Goal: Task Accomplishment & Management: Manage account settings

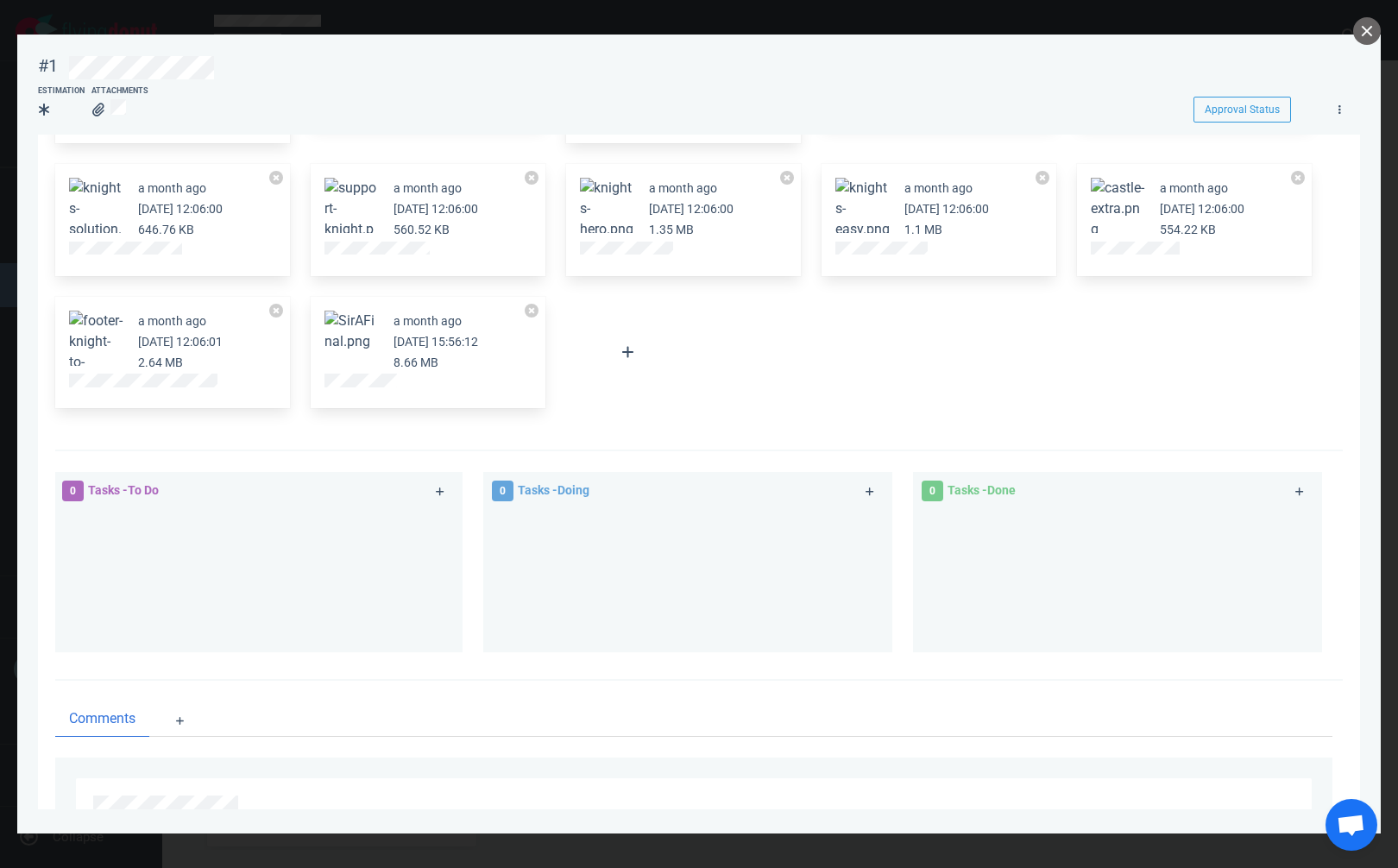
scroll to position [309, 0]
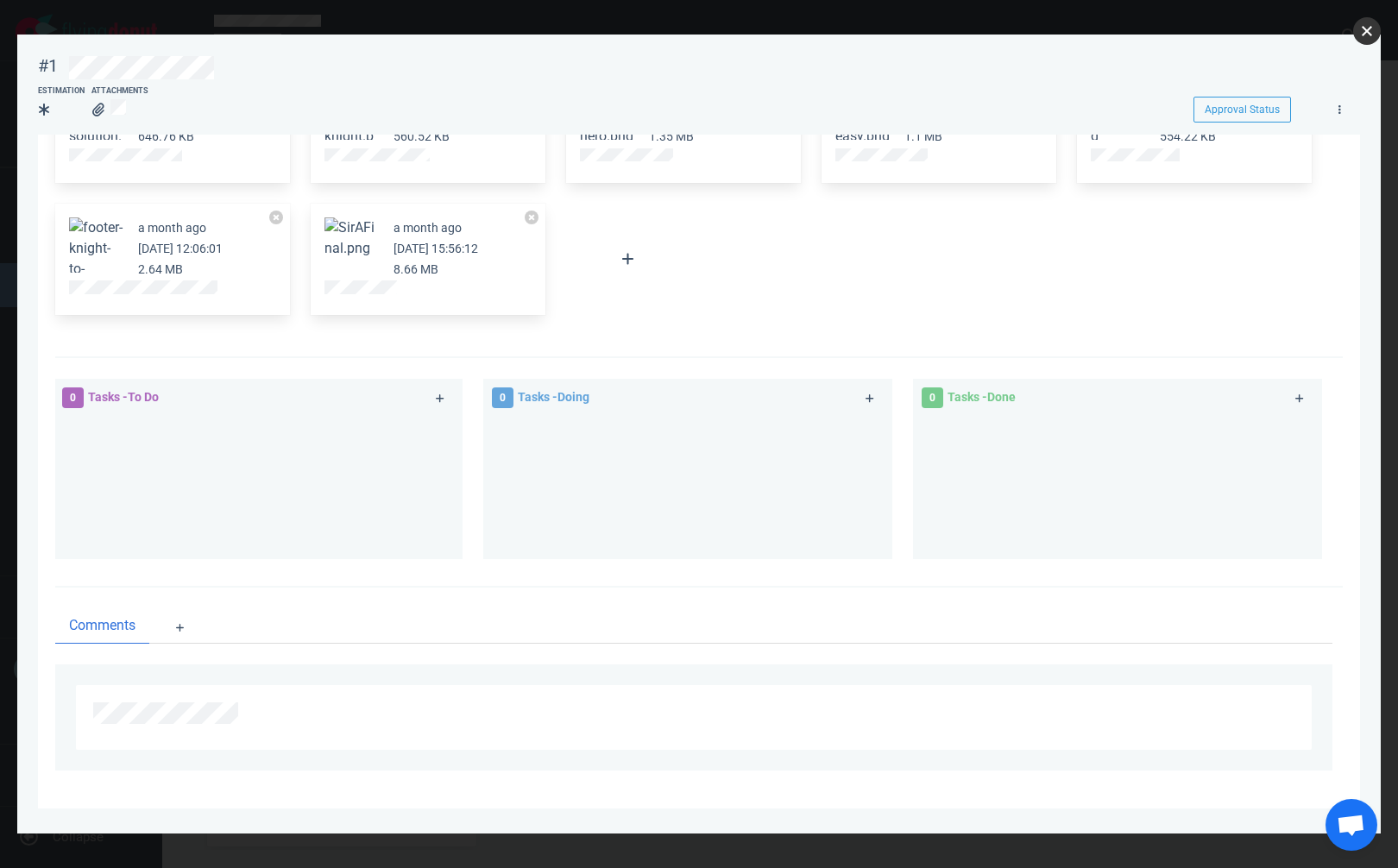
click at [1372, 34] on button "close" at bounding box center [1367, 31] width 28 height 28
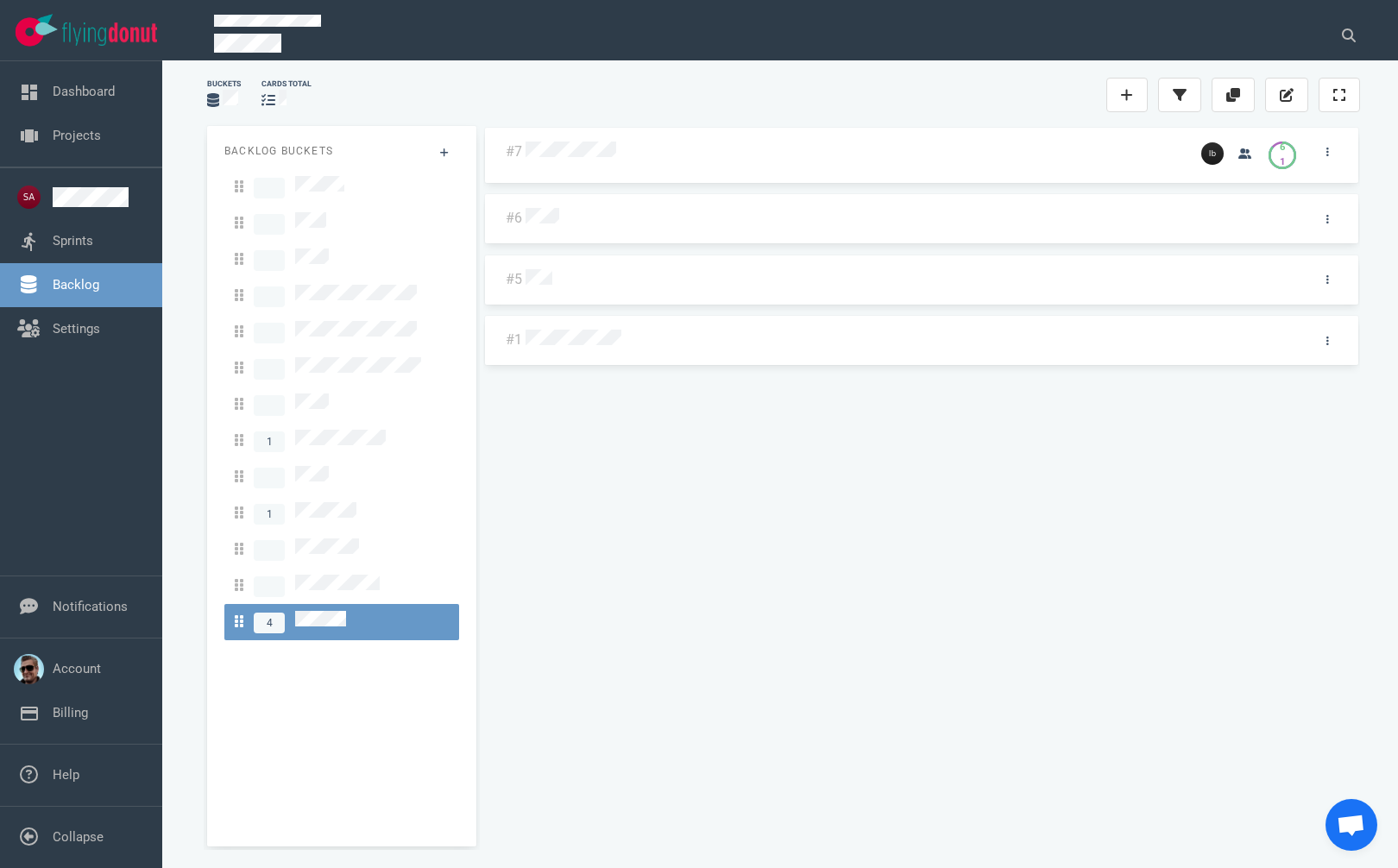
drag, startPoint x: 586, startPoint y: 161, endPoint x: 591, endPoint y: 142, distance: 19.6
click at [591, 142] on div at bounding box center [852, 153] width 655 height 22
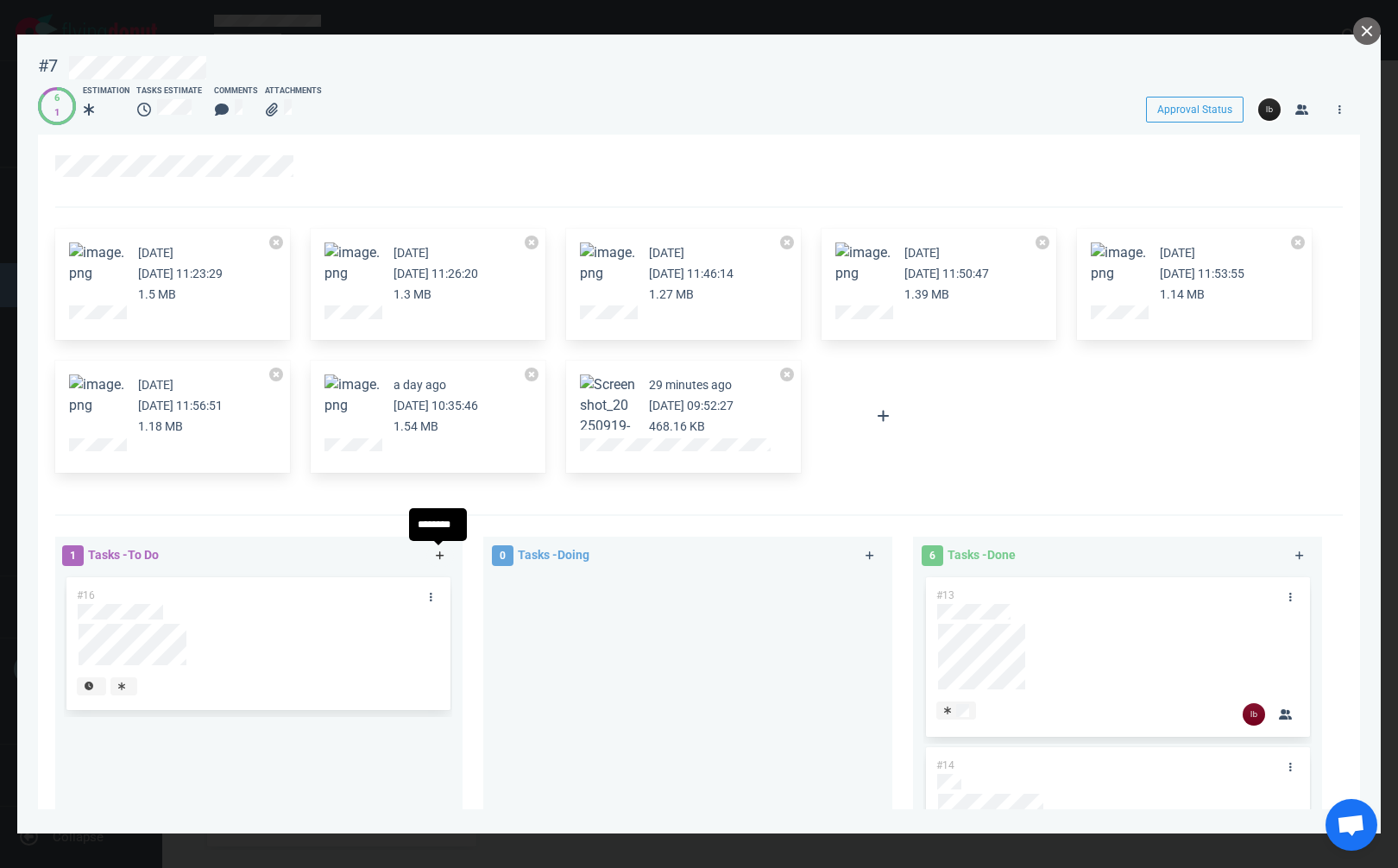
click at [436, 554] on icon at bounding box center [440, 555] width 9 height 10
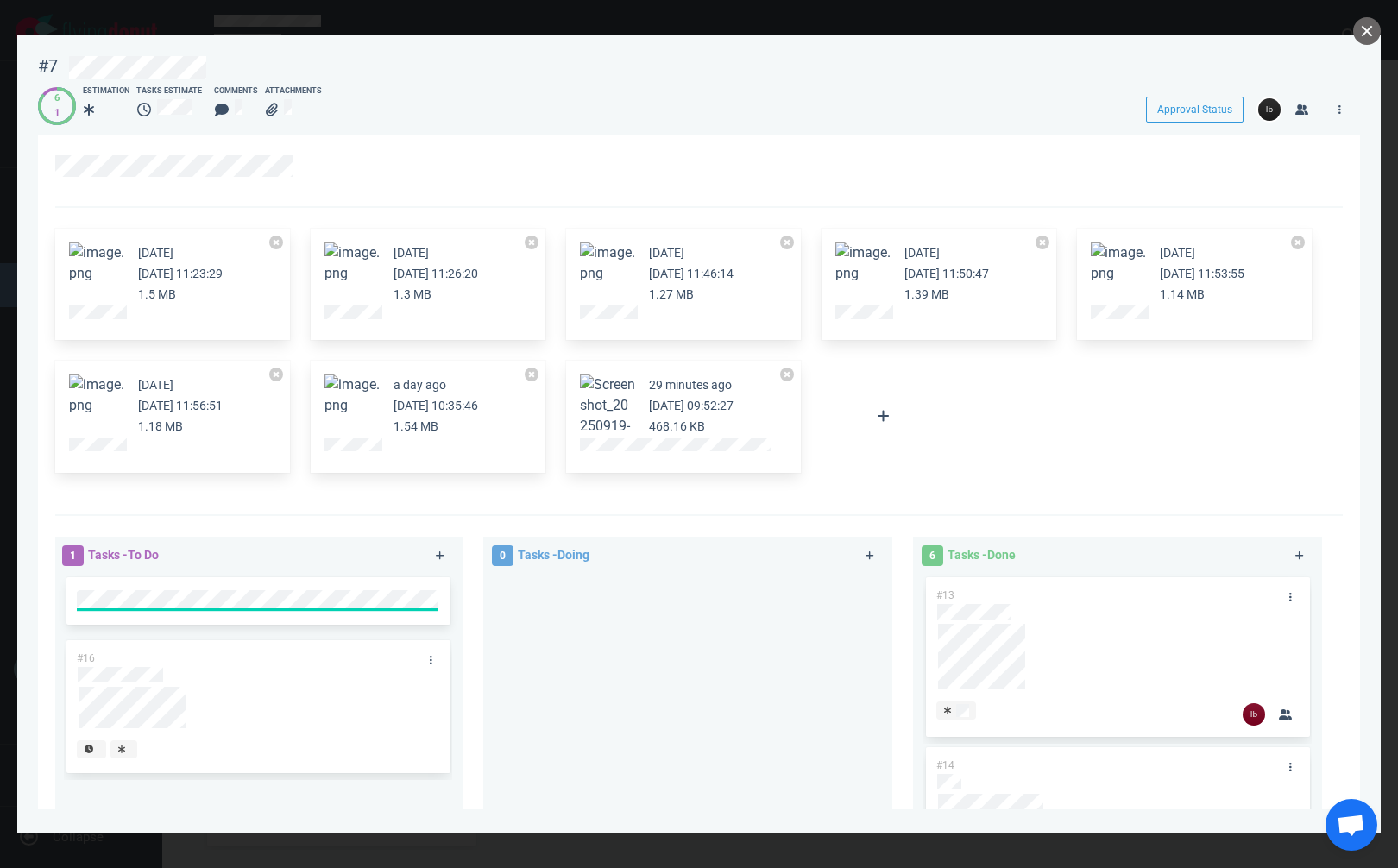
click at [1067, 402] on div "[DATE] [DATE] 11:23:29 1.5 MB [DATE] [DATE] 11:26:20 1.3 MB [DATE] [DATE] 11:46…" at bounding box center [694, 350] width 1298 height 265
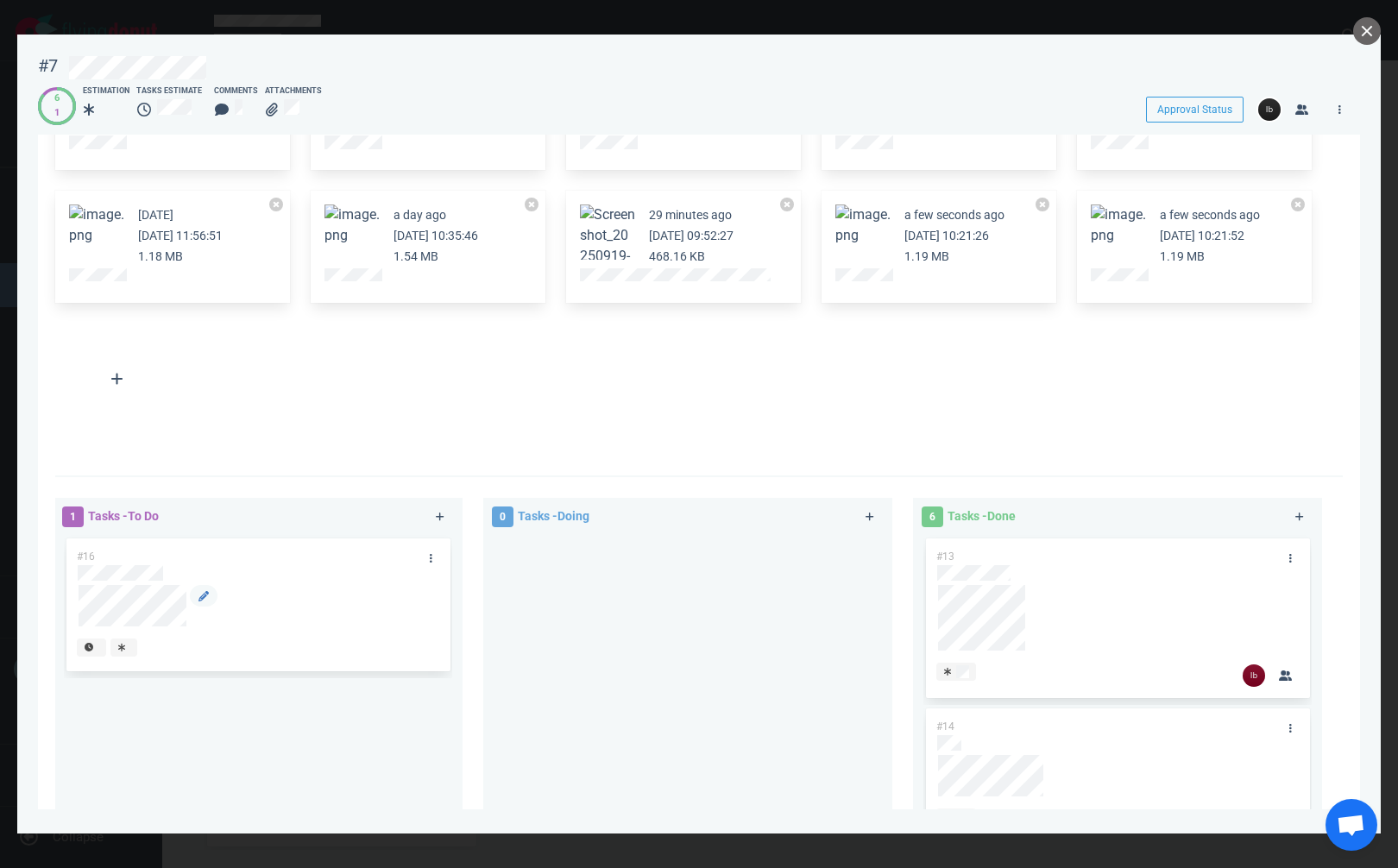
scroll to position [173, 0]
click at [434, 508] on link at bounding box center [441, 514] width 28 height 22
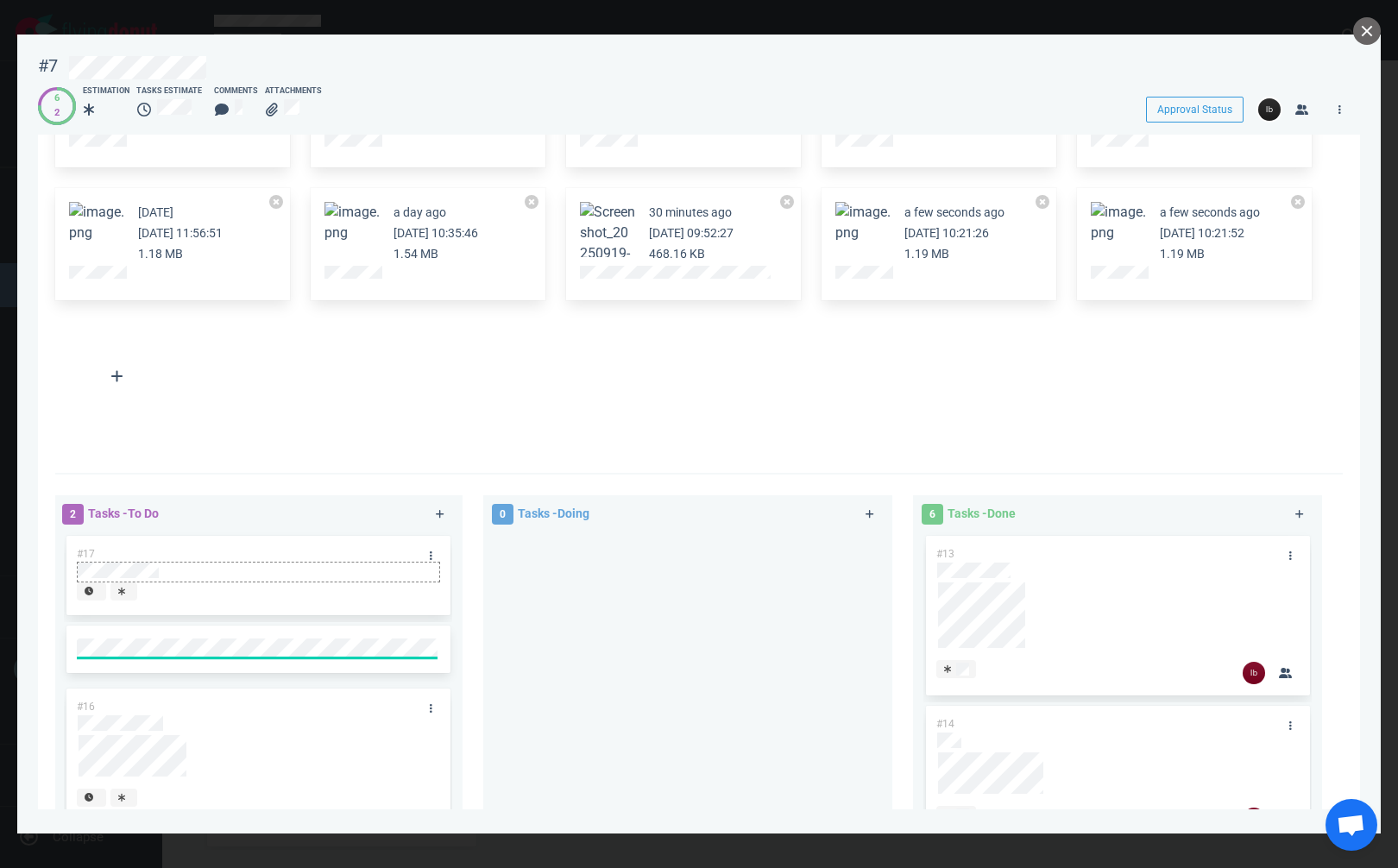
click at [425, 562] on div at bounding box center [258, 571] width 363 height 21
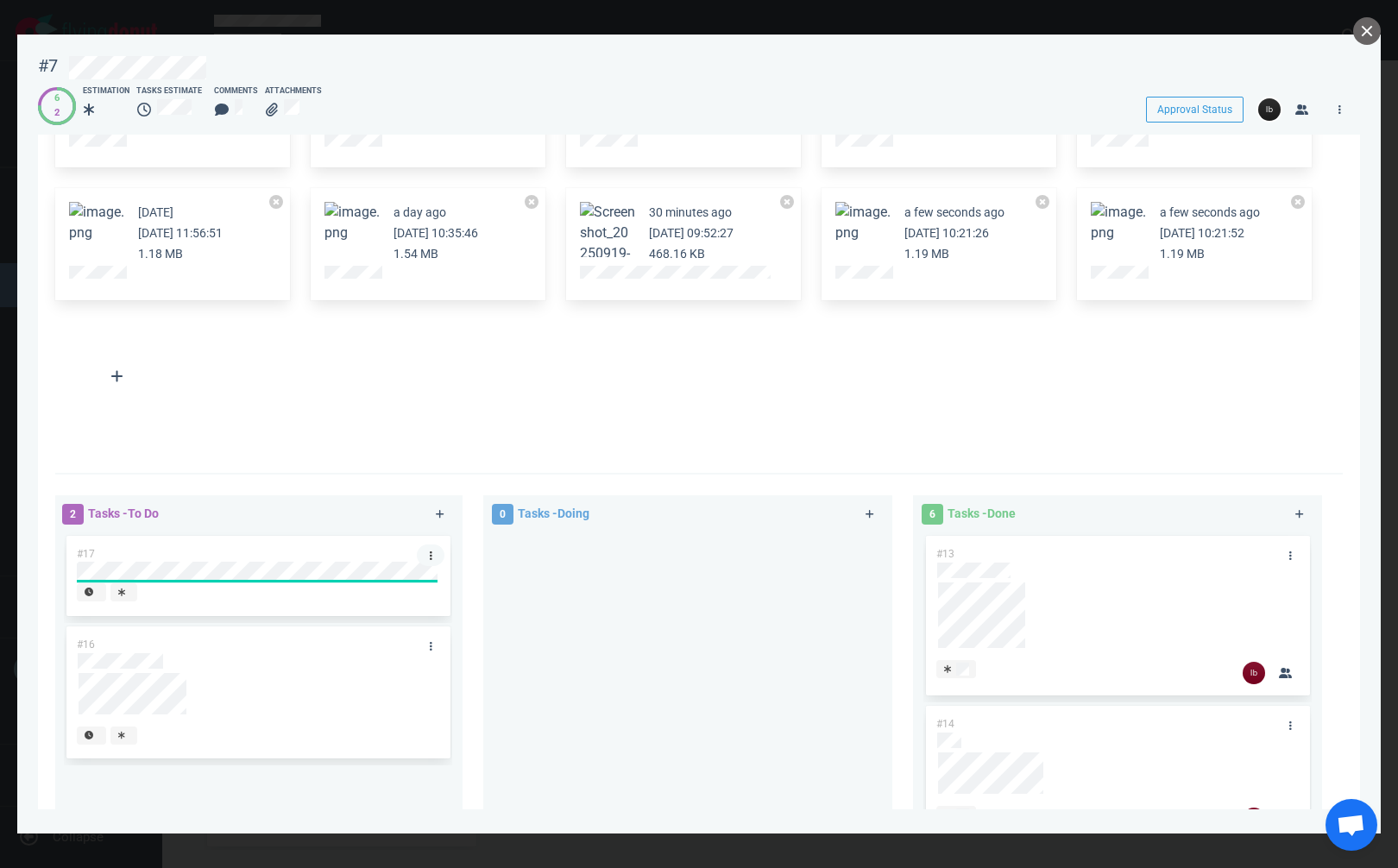
click at [427, 555] on link at bounding box center [431, 555] width 28 height 22
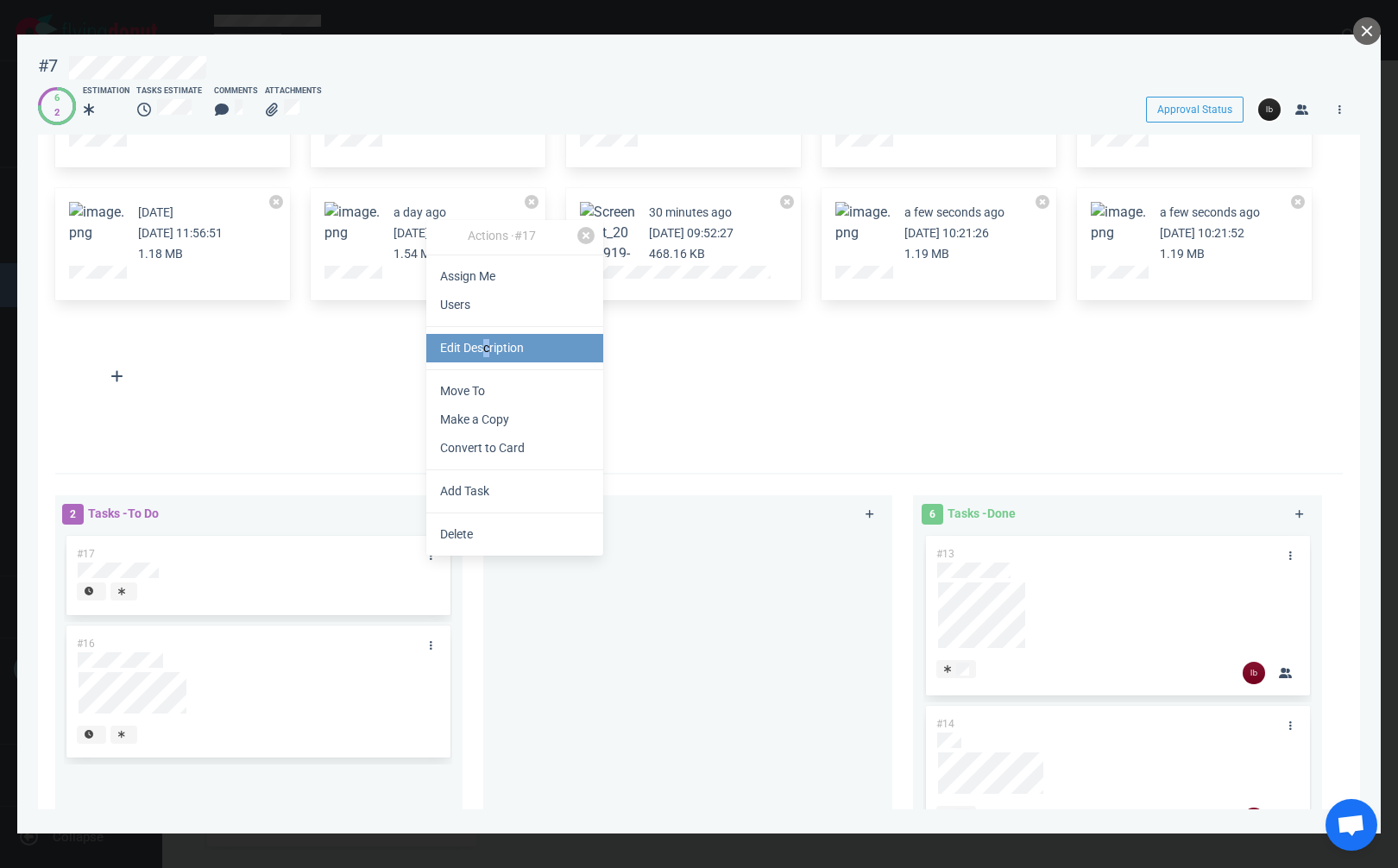
click at [489, 341] on link "Edit Description" at bounding box center [515, 348] width 177 height 28
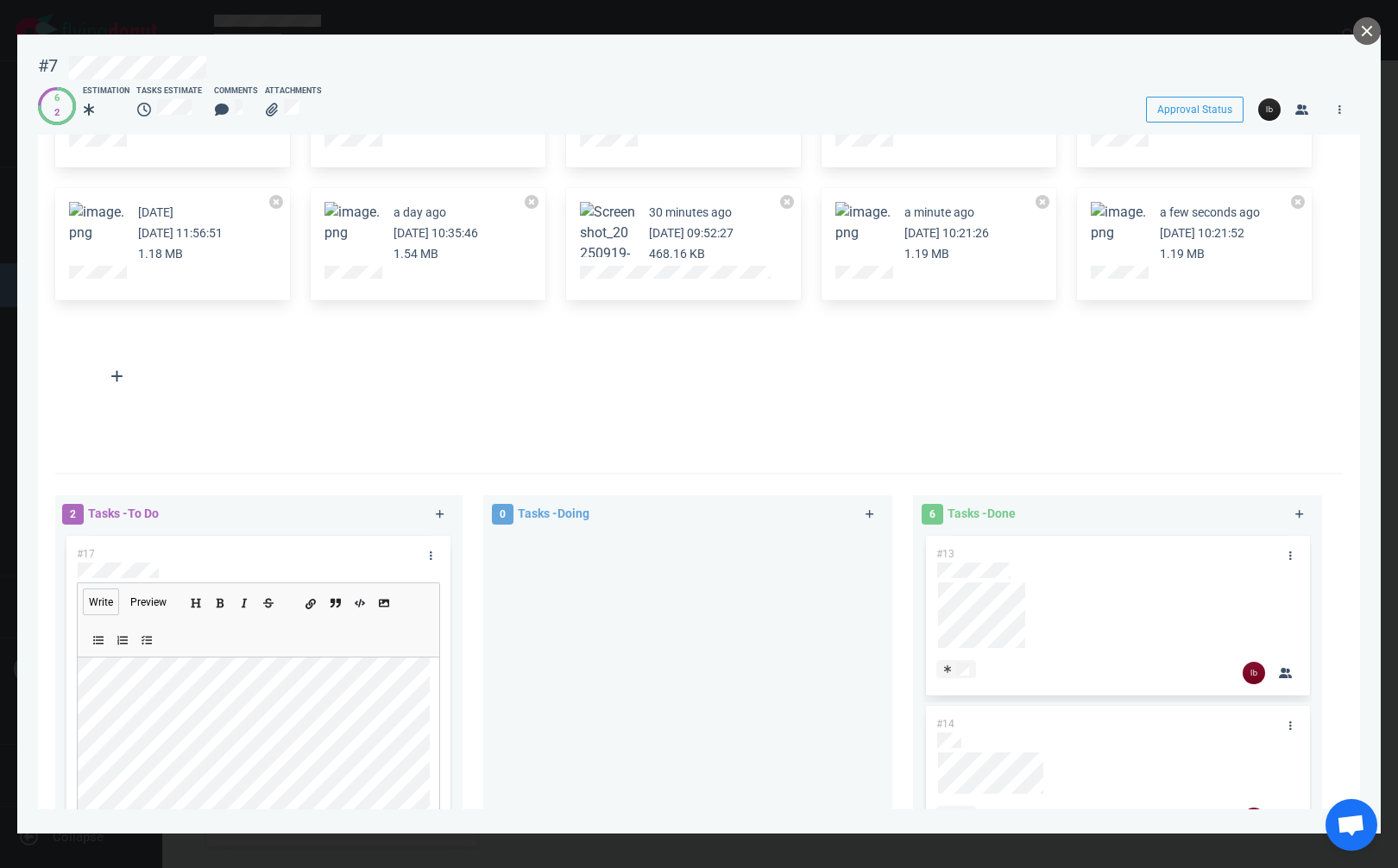
click at [312, 607] on icon "Add a link" at bounding box center [311, 603] width 10 height 10
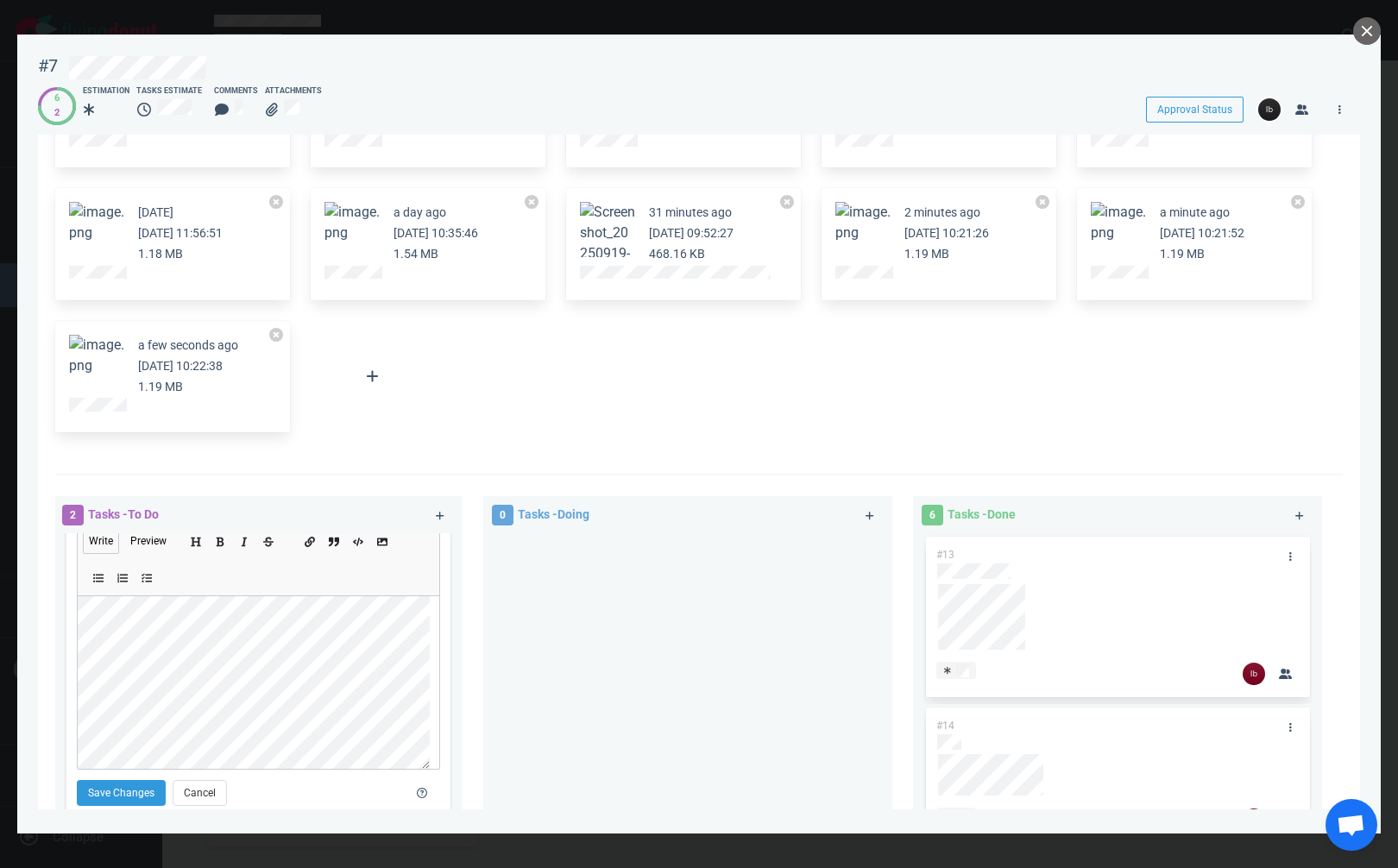
scroll to position [60, 0]
click at [312, 542] on icon "Add a link" at bounding box center [311, 544] width 10 height 10
click at [115, 795] on button "Save Changes" at bounding box center [121, 794] width 89 height 26
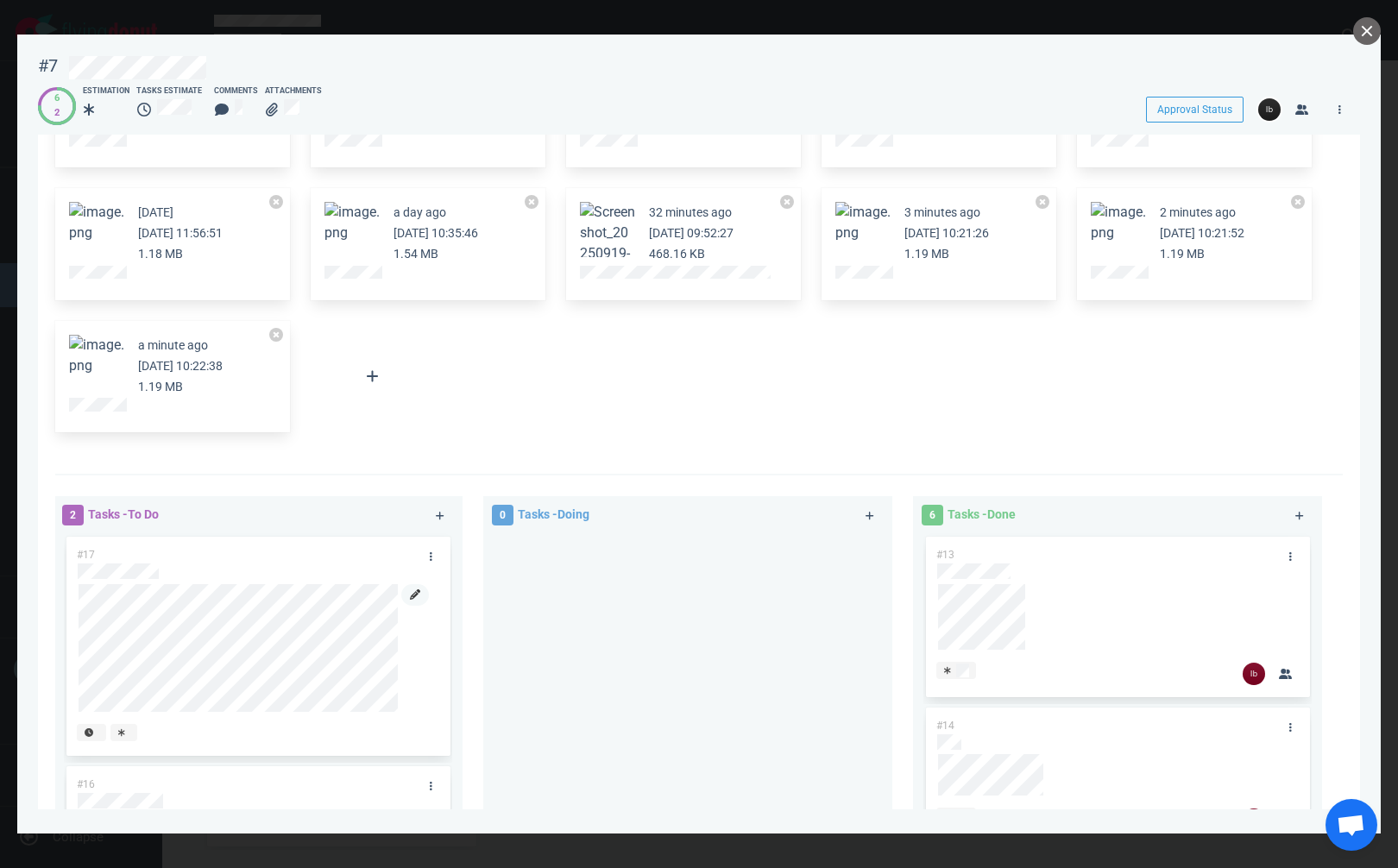
click at [417, 588] on link at bounding box center [416, 595] width 28 height 22
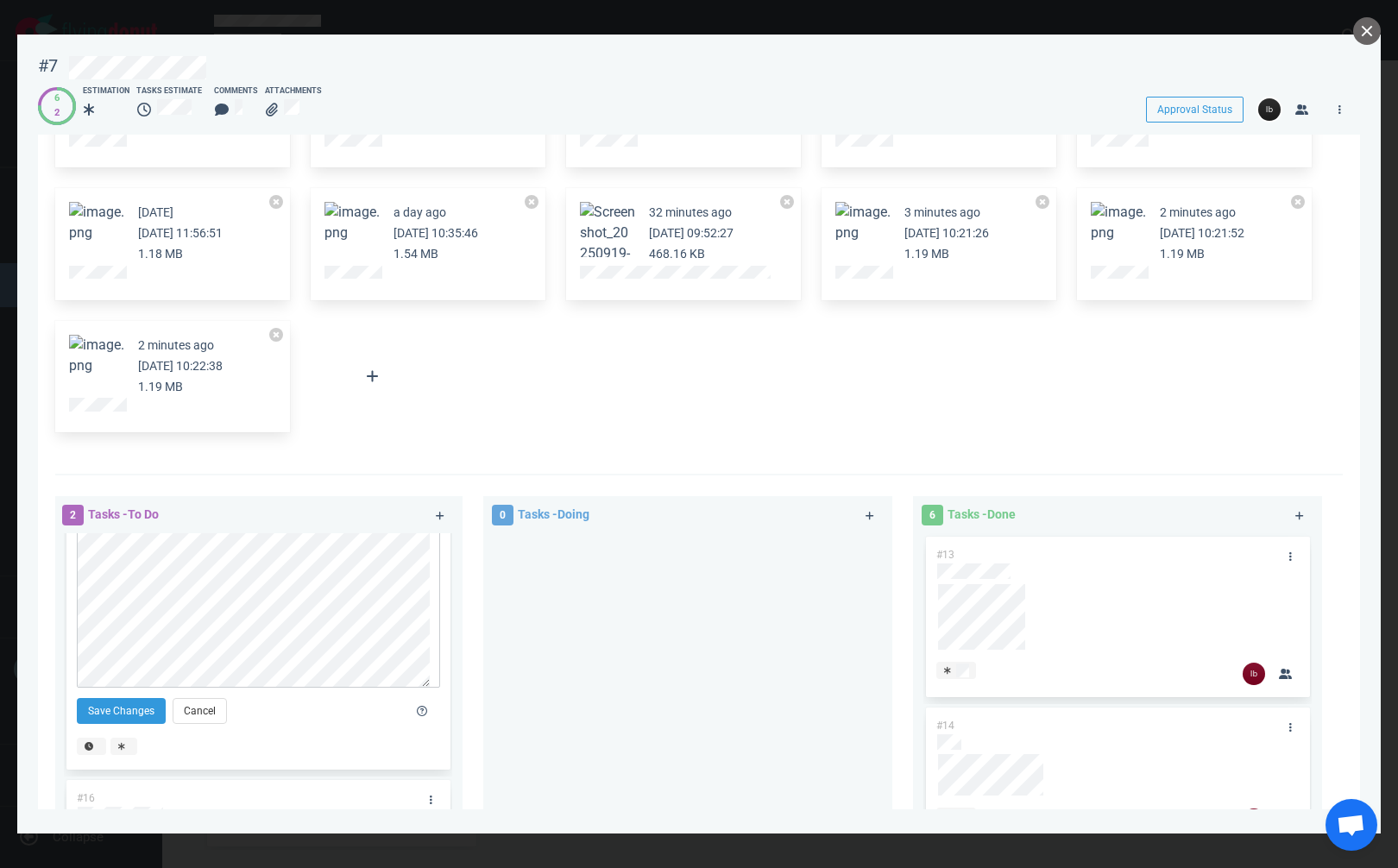
scroll to position [151, 0]
click at [143, 700] on button "Save Changes" at bounding box center [121, 705] width 89 height 26
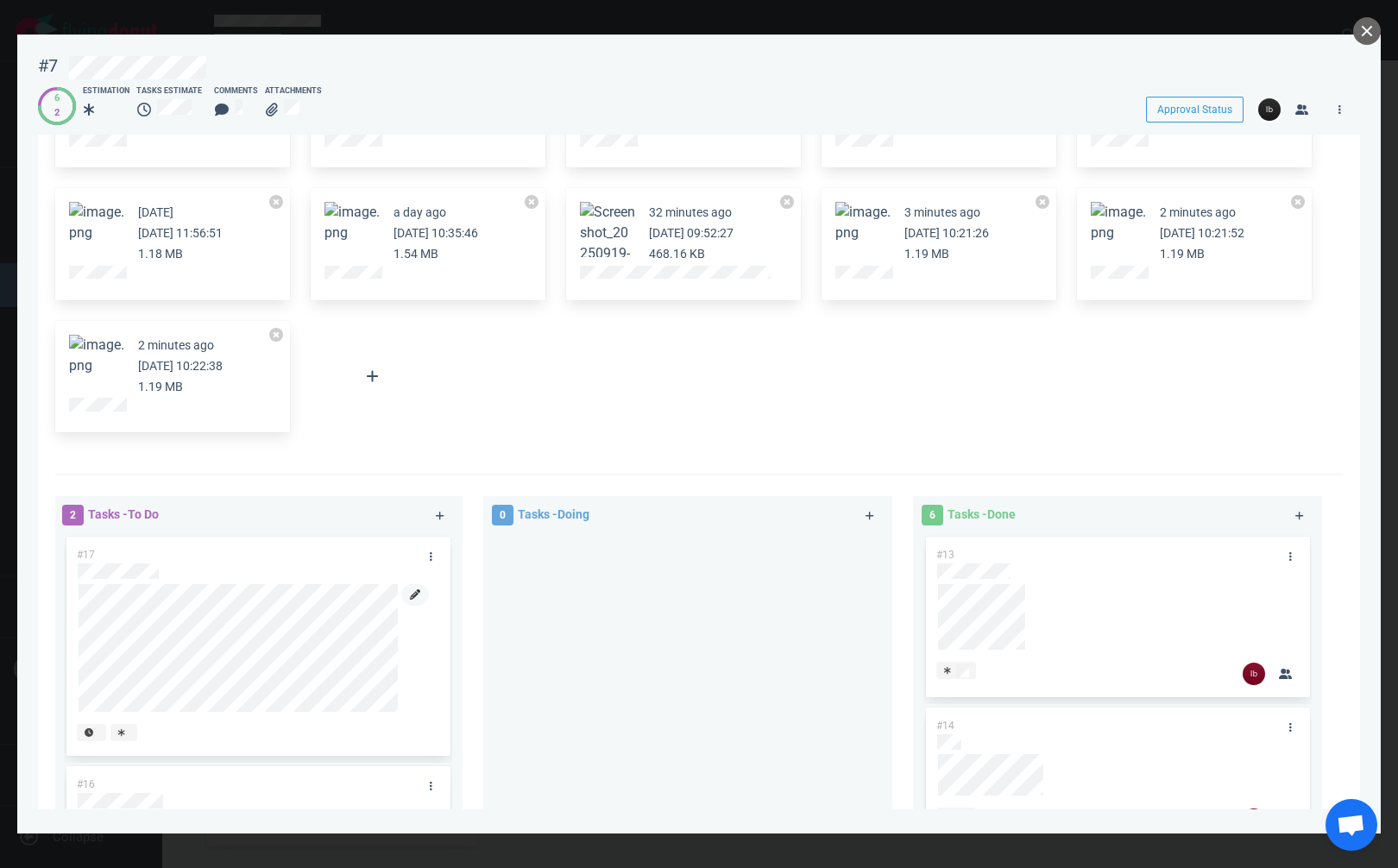
click at [414, 592] on icon at bounding box center [415, 594] width 10 height 10
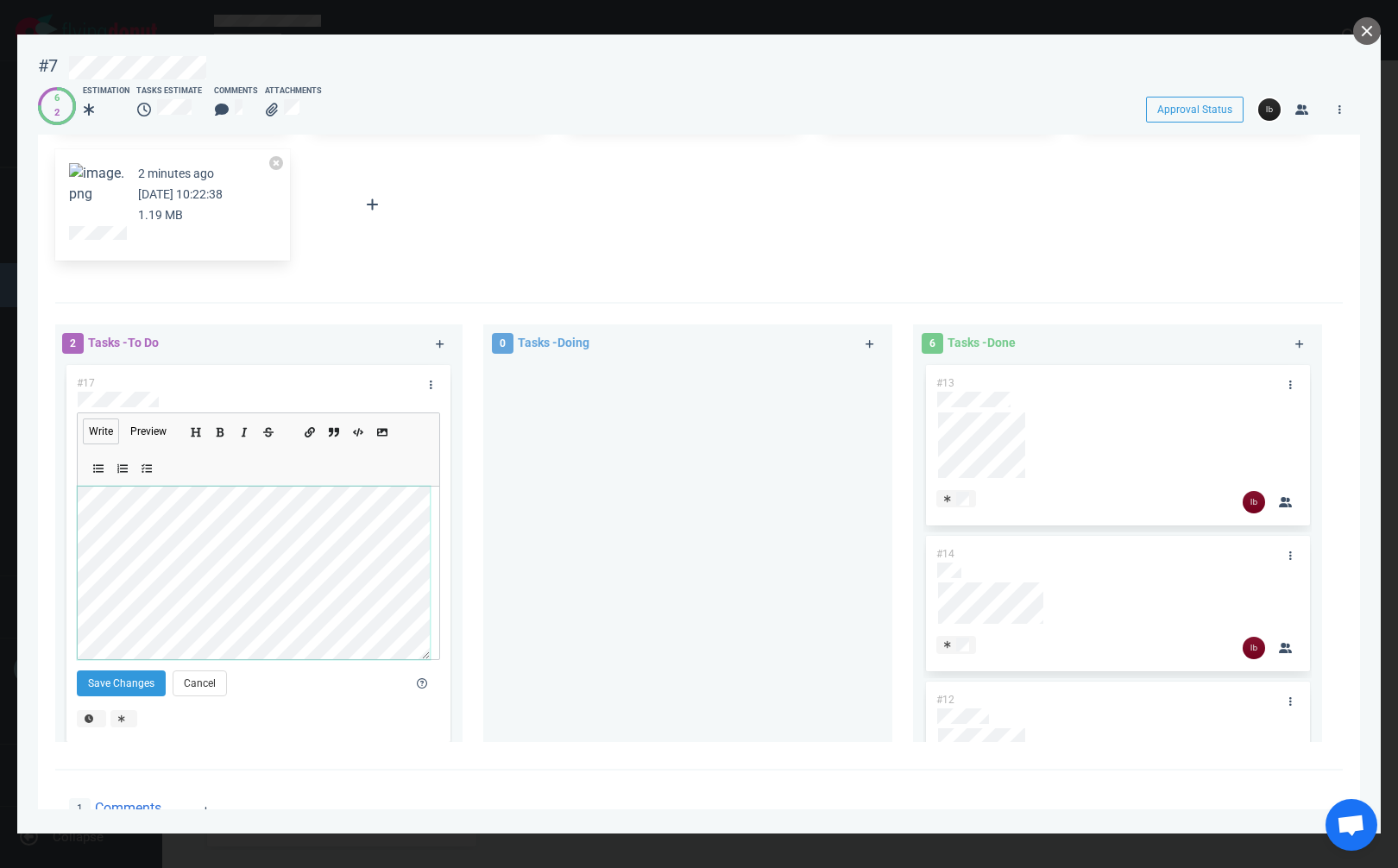
scroll to position [345, 0]
click at [135, 679] on button "Save Changes" at bounding box center [121, 682] width 89 height 26
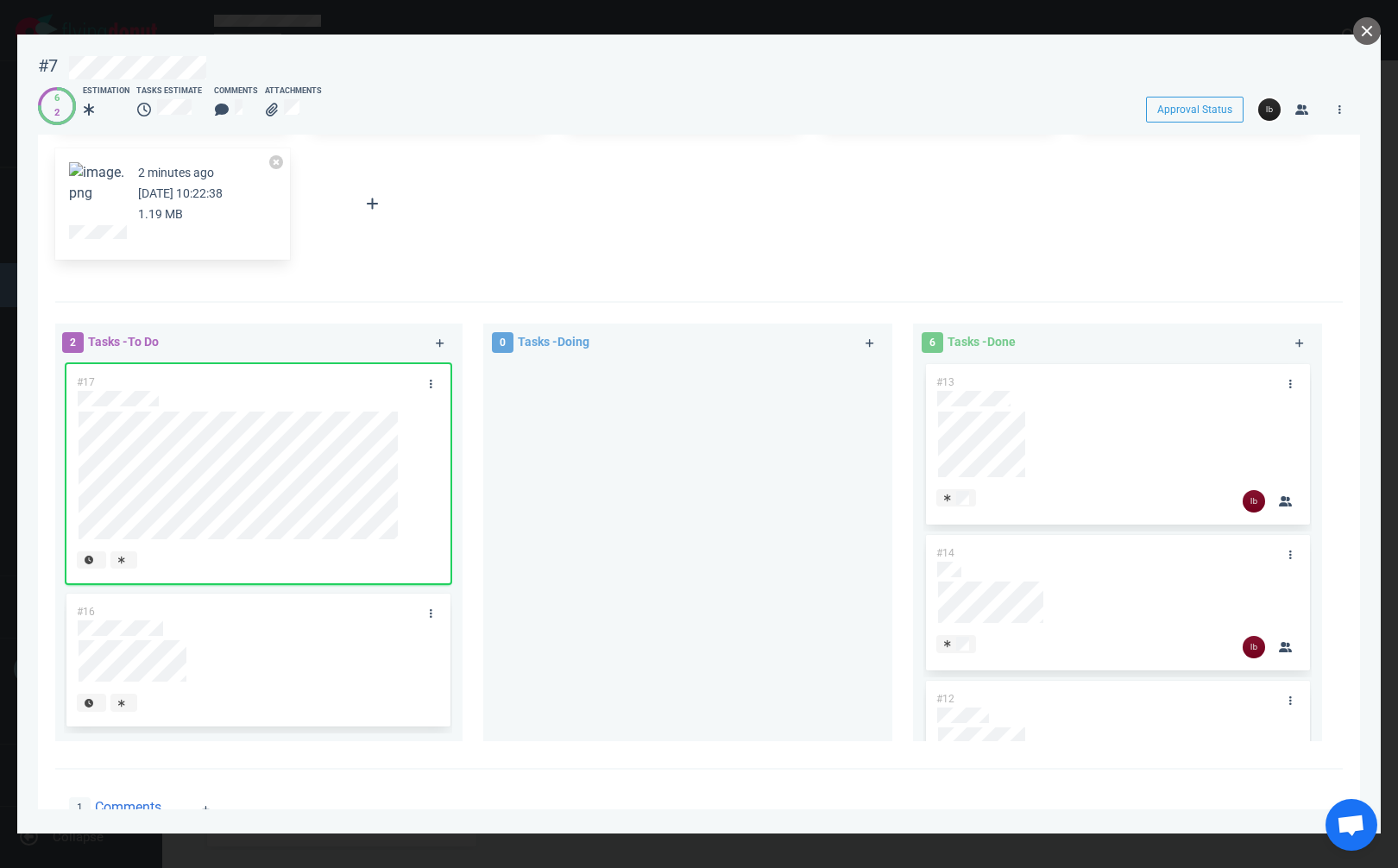
scroll to position [86, 0]
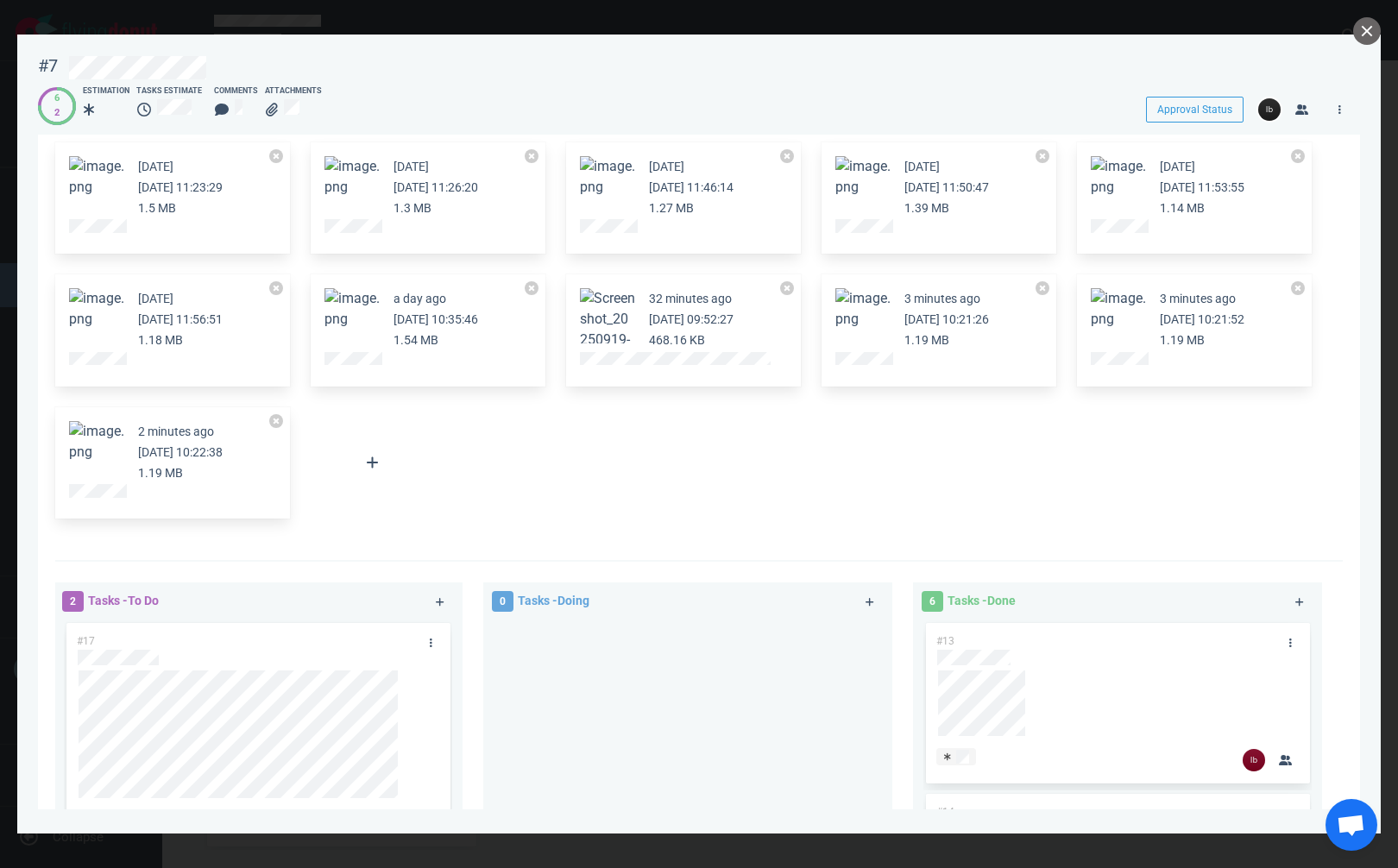
click at [271, 429] on div at bounding box center [276, 424] width 14 height 21
click at [278, 418] on button at bounding box center [276, 421] width 14 height 14
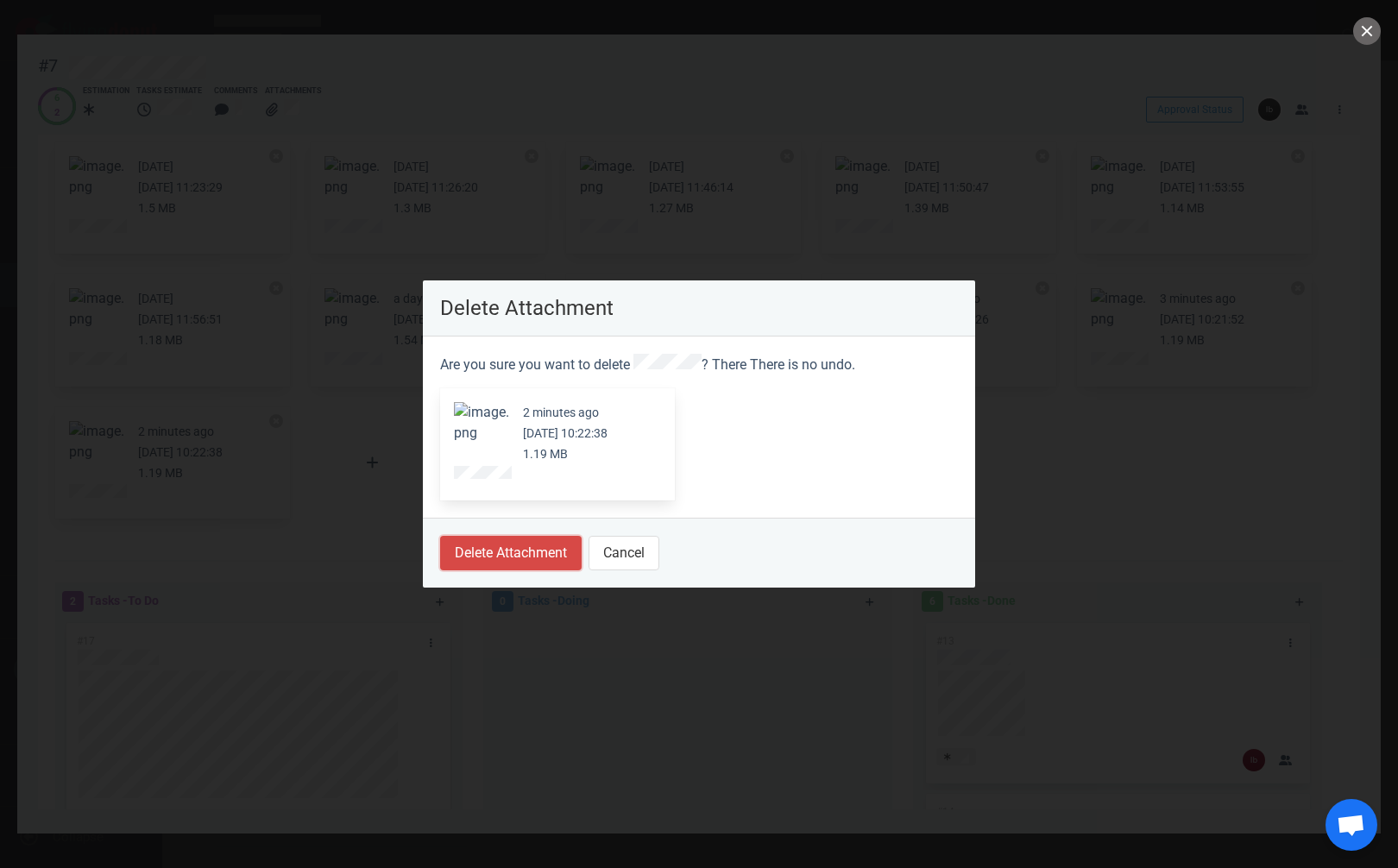
click at [528, 548] on button "Delete Attachment" at bounding box center [511, 552] width 142 height 35
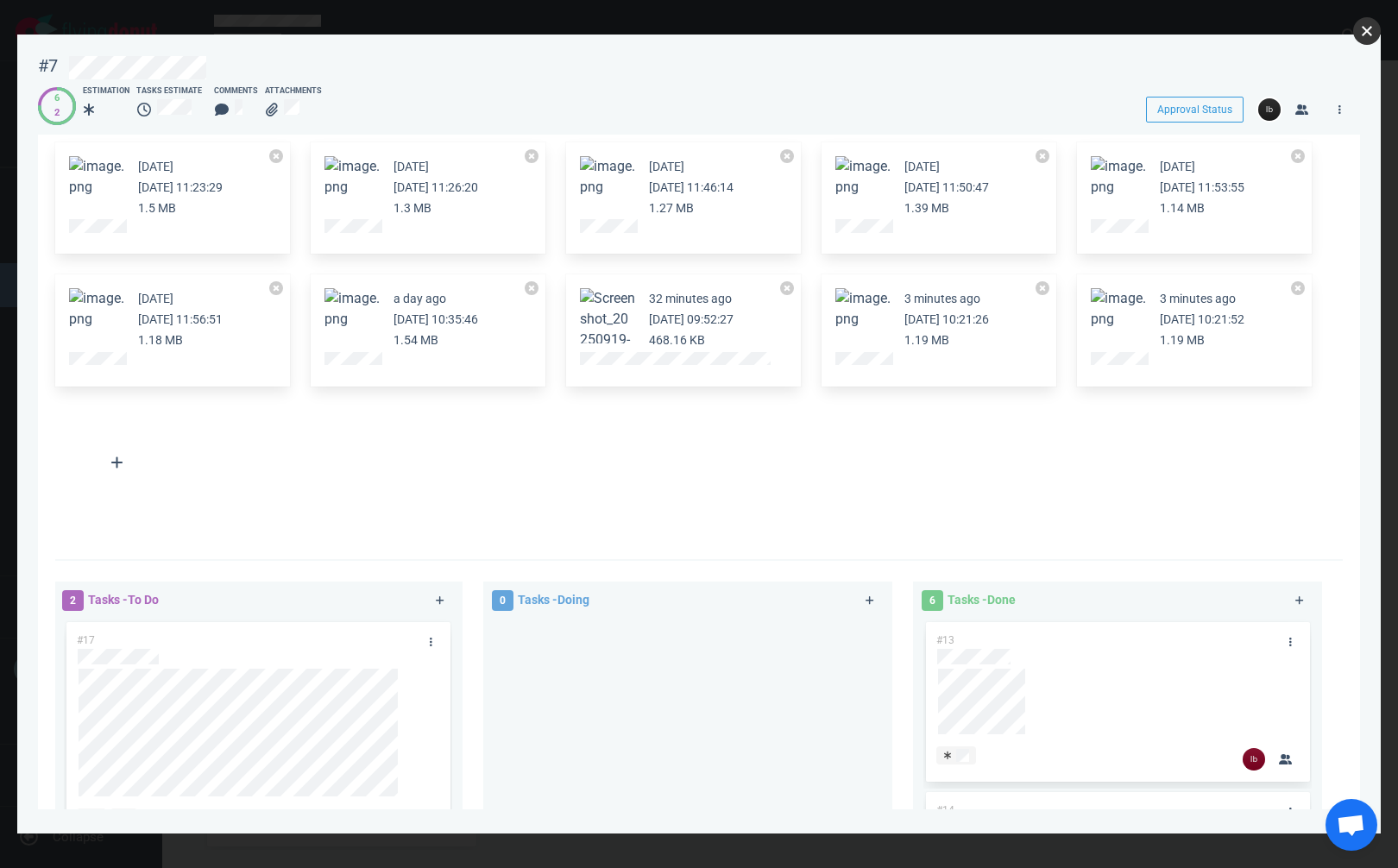
click at [1373, 33] on button "close" at bounding box center [1367, 31] width 28 height 28
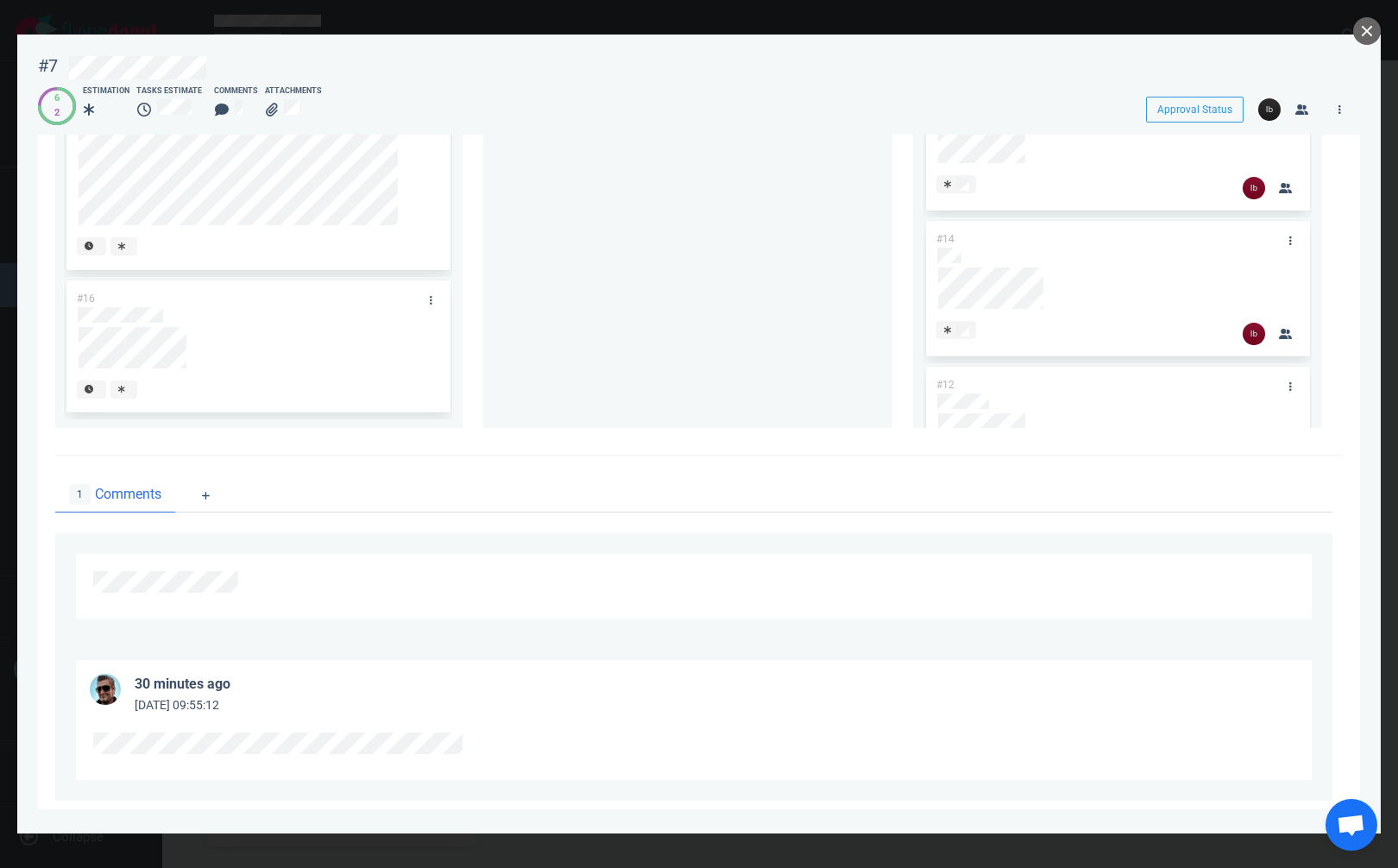
scroll to position [686, 0]
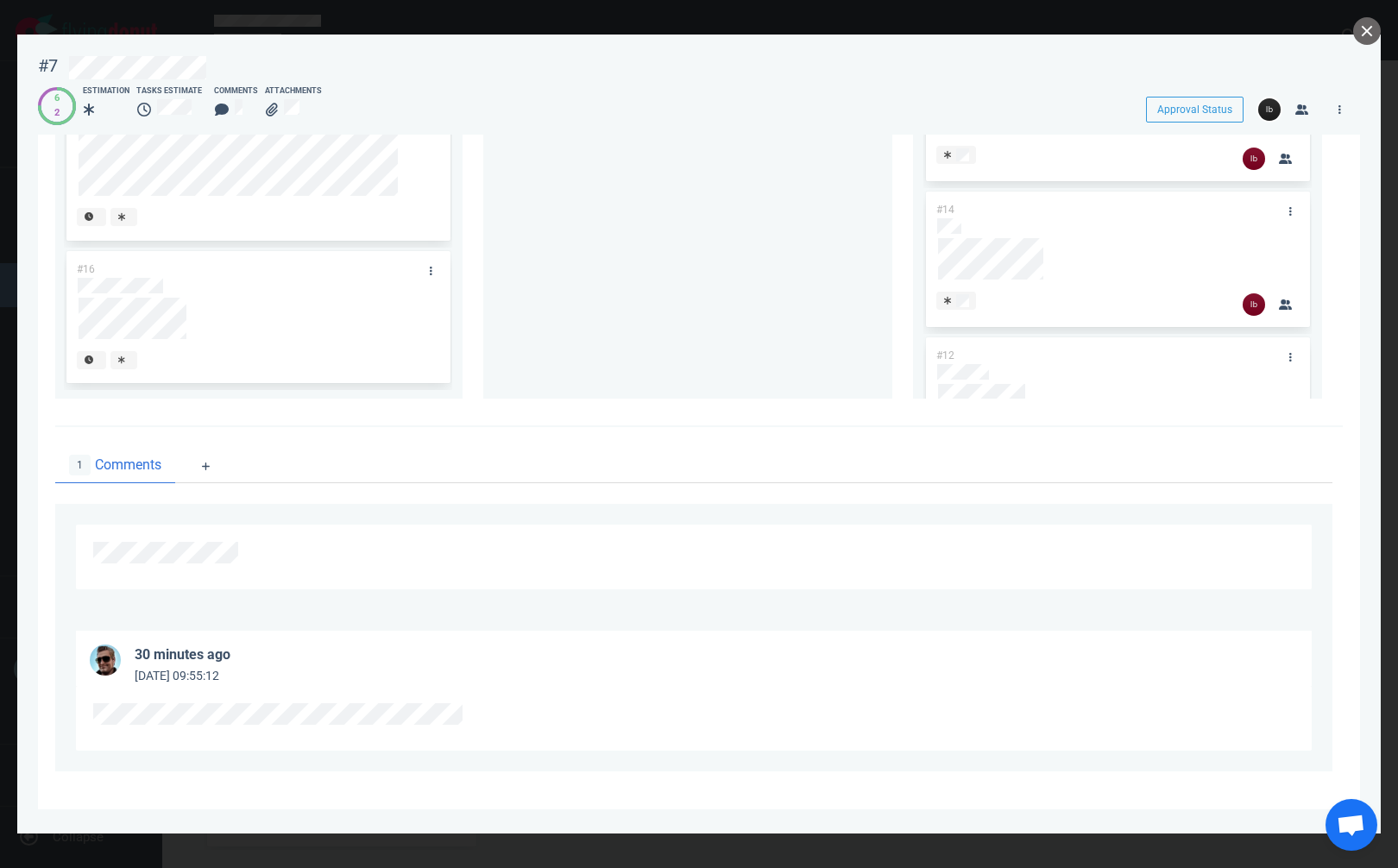
drag, startPoint x: 554, startPoint y: 249, endPoint x: 671, endPoint y: 228, distance: 118.9
click at [575, 247] on div at bounding box center [688, 201] width 389 height 367
click at [538, 237] on div at bounding box center [688, 201] width 389 height 367
click at [438, 303] on div "2 Tasks - To Do #17 #16 0 Tasks - Doing 6 Tasks - Done #13 #14 #12 #10 #11 #8" at bounding box center [694, 193] width 1298 height 444
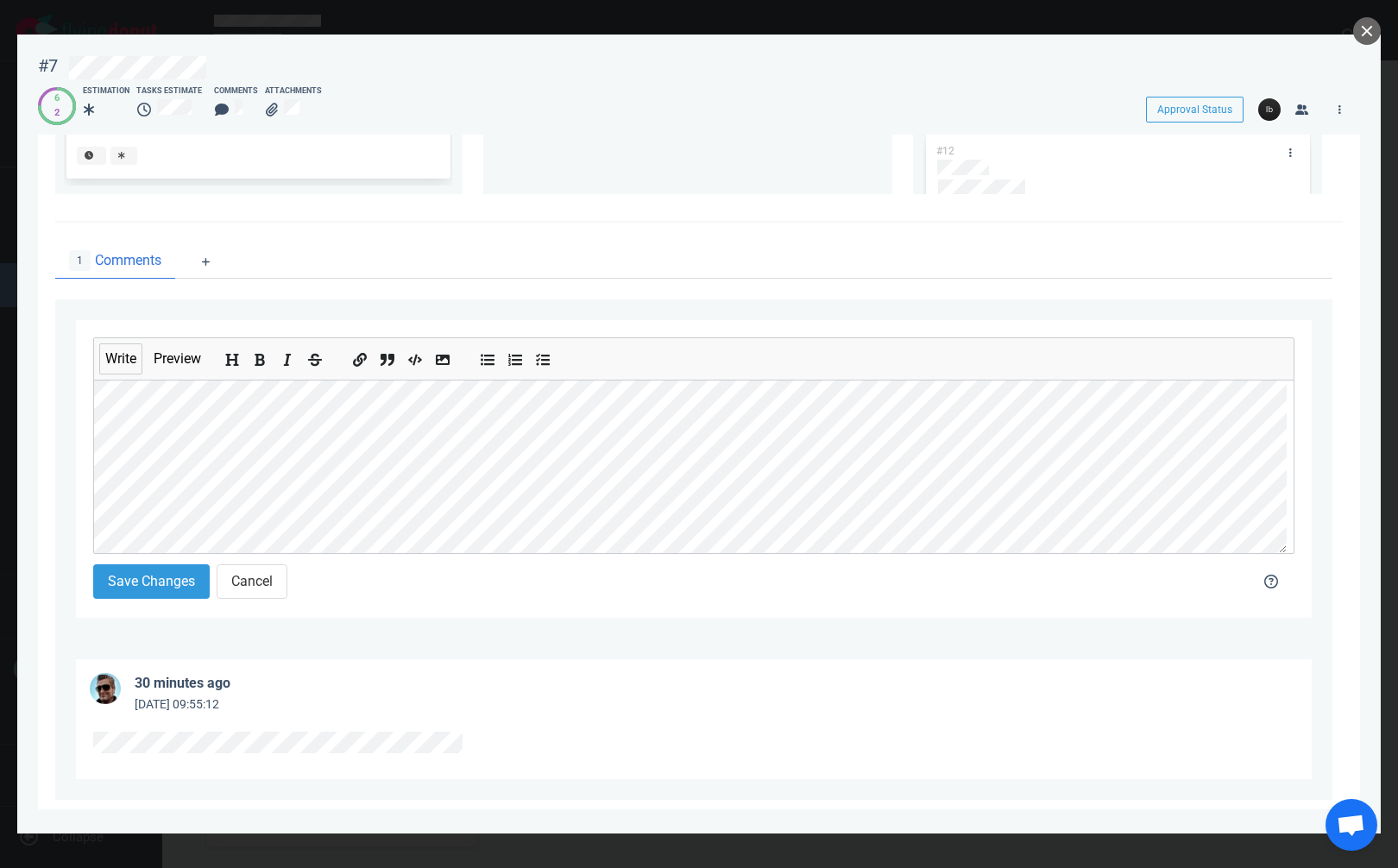
scroll to position [919, 0]
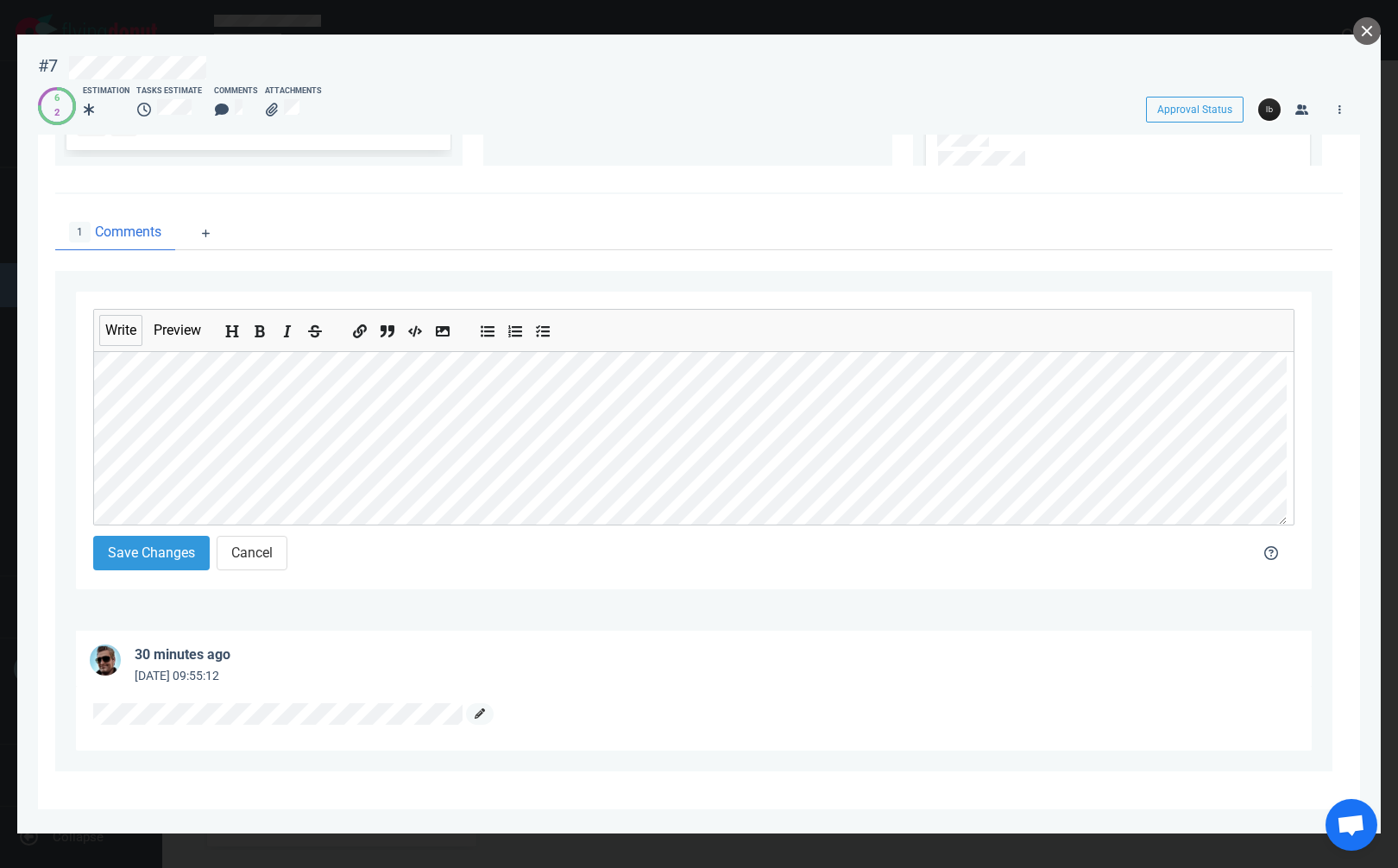
click at [480, 715] on icon at bounding box center [480, 713] width 10 height 10
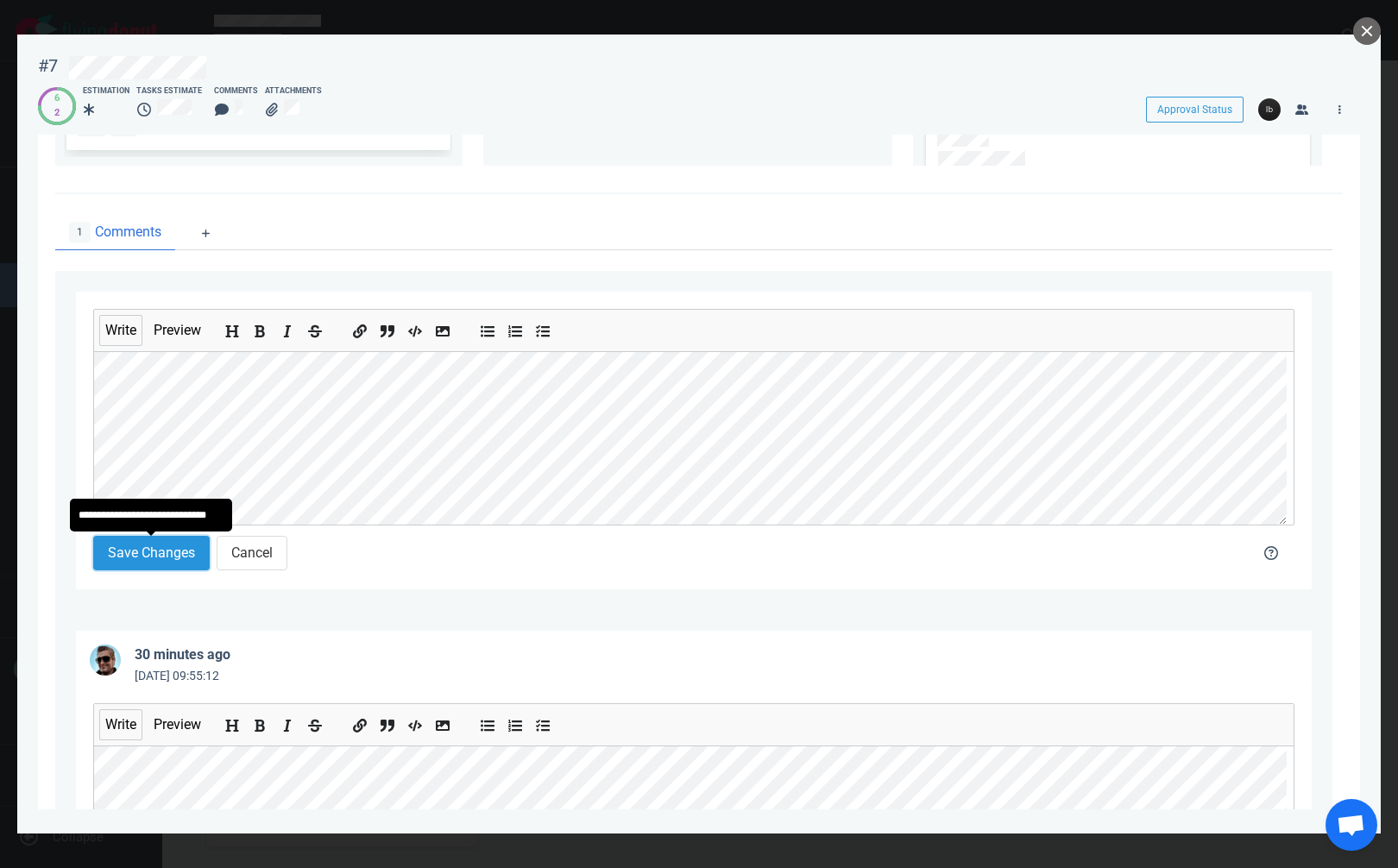
click at [161, 562] on button "Save Changes" at bounding box center [151, 552] width 117 height 35
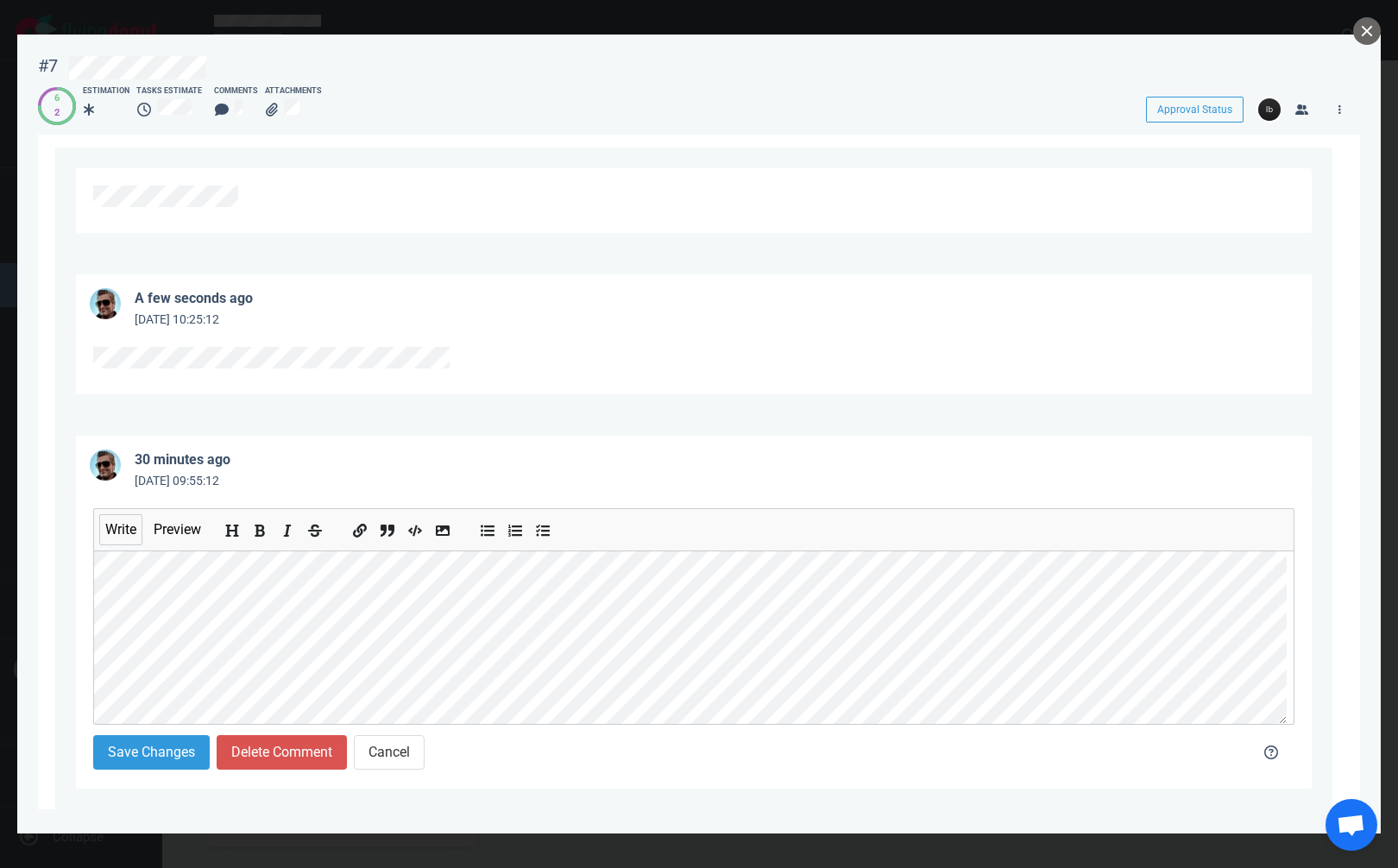
scroll to position [1081, 0]
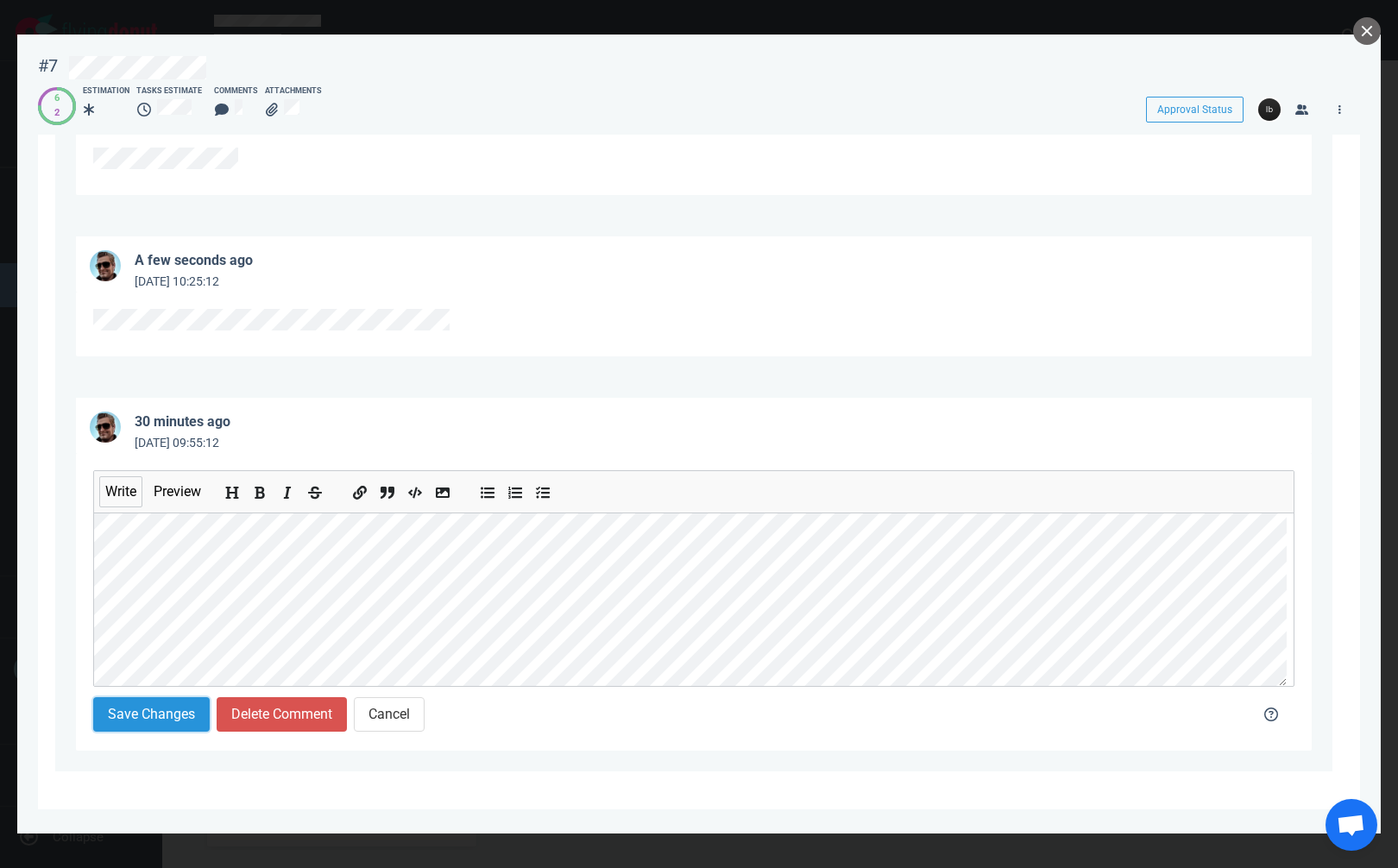
click at [155, 704] on button "Save Changes" at bounding box center [151, 714] width 117 height 35
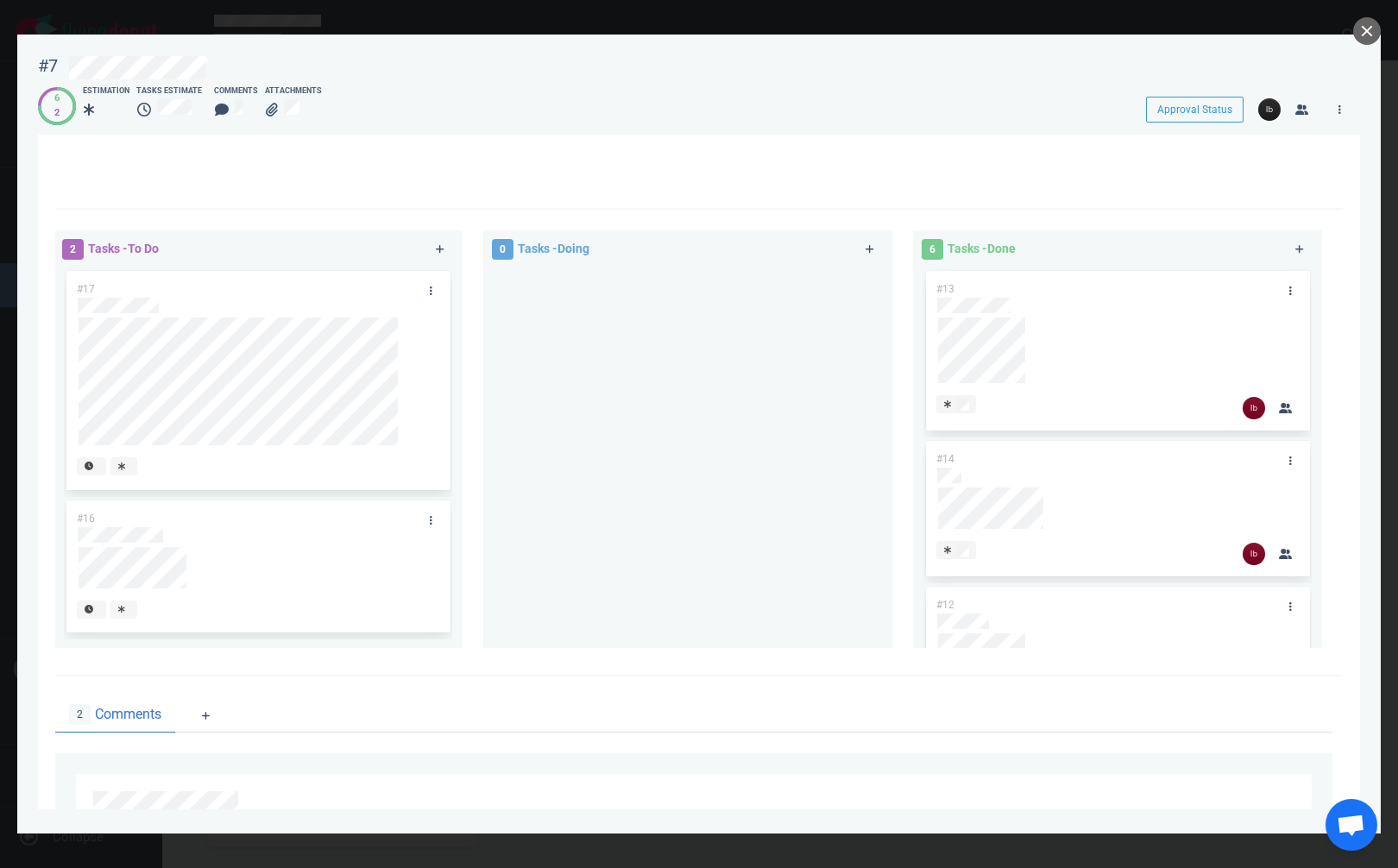
scroll to position [351, 0]
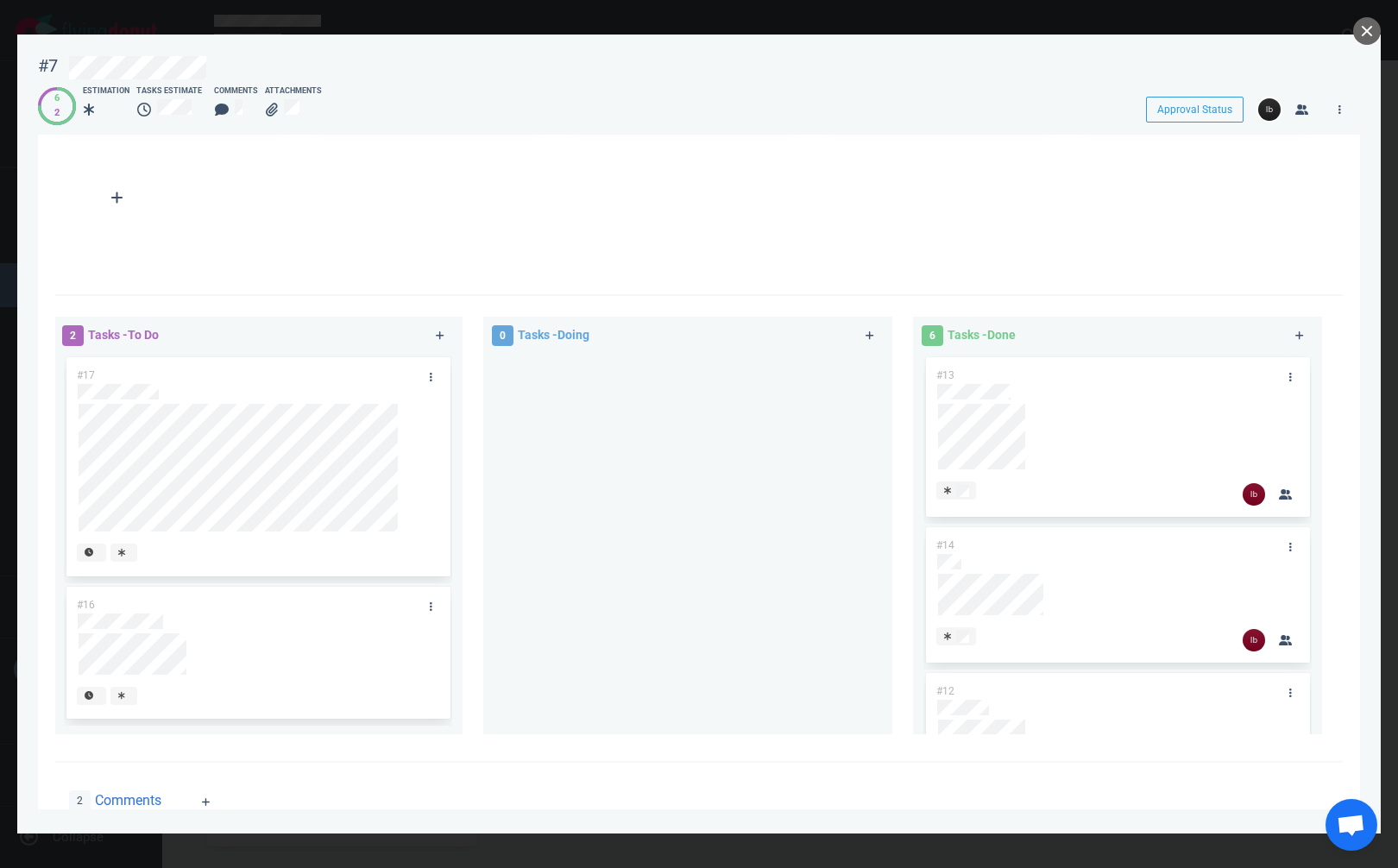
click at [540, 421] on div at bounding box center [688, 536] width 389 height 367
click at [528, 414] on div at bounding box center [688, 536] width 389 height 367
click at [430, 376] on icon at bounding box center [431, 377] width 3 height 10
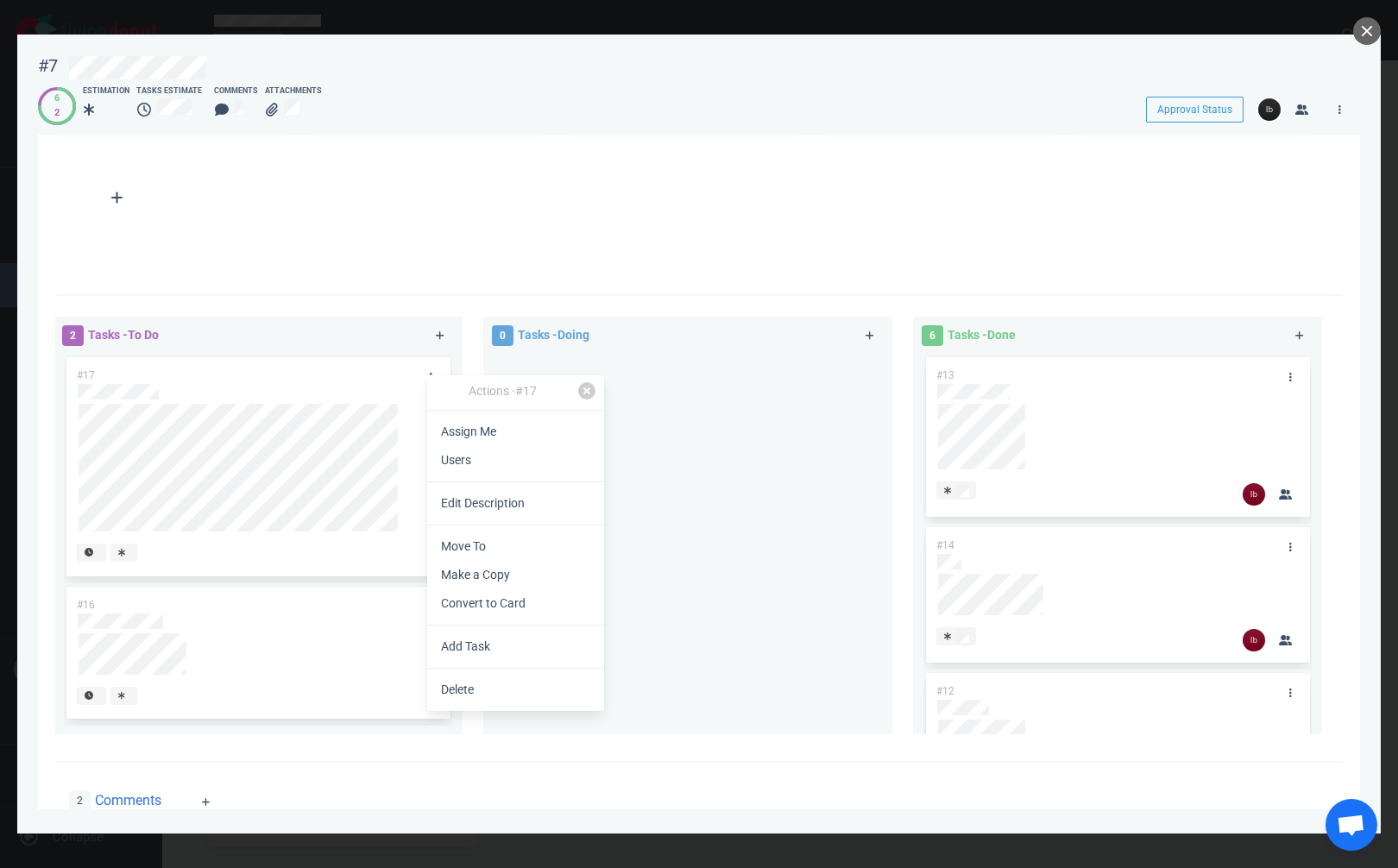
click at [497, 383] on div "Actions · #17" at bounding box center [502, 393] width 151 height 21
click at [251, 338] on div "2 Tasks - To Do" at bounding box center [239, 336] width 375 height 42
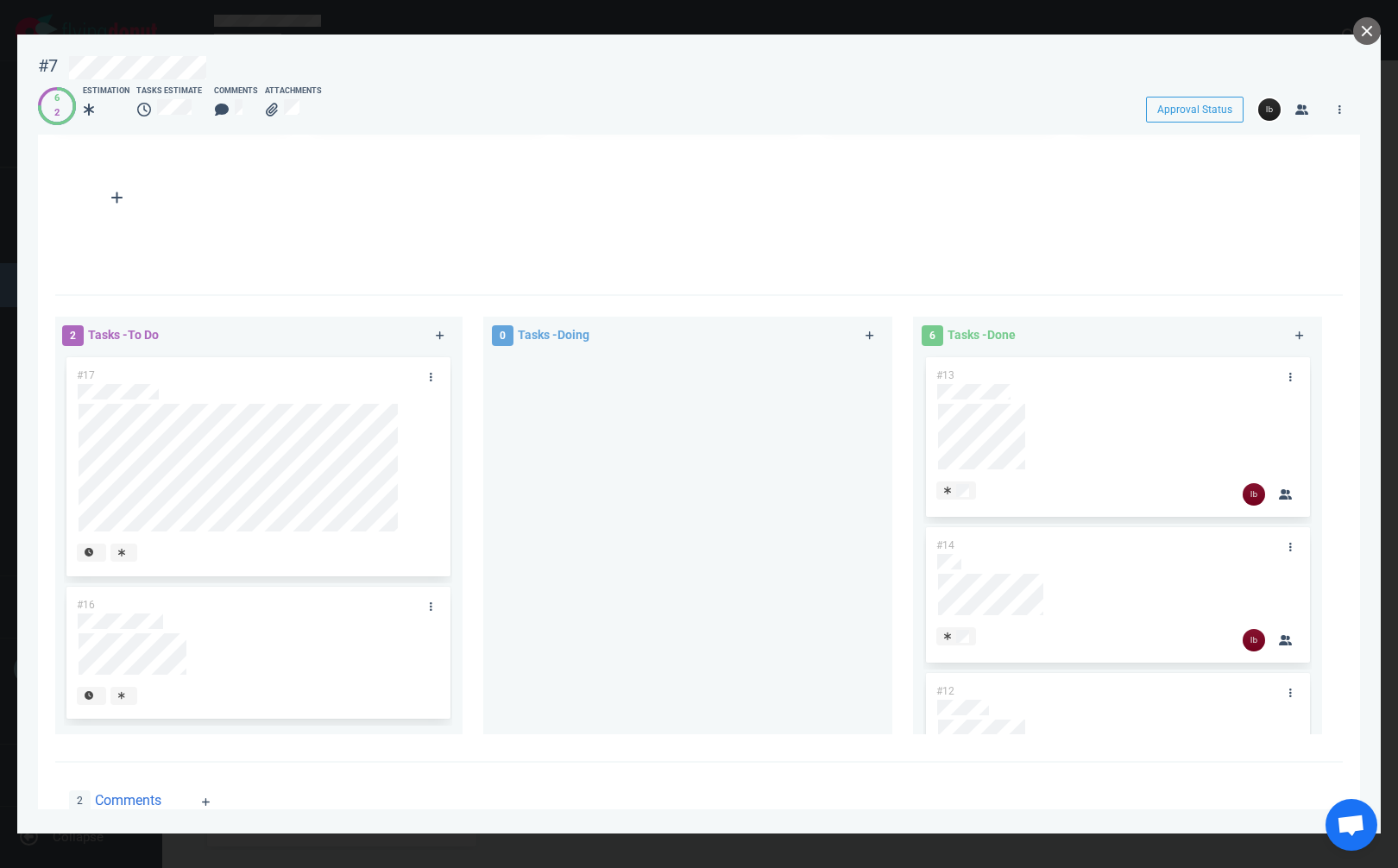
scroll to position [696, 0]
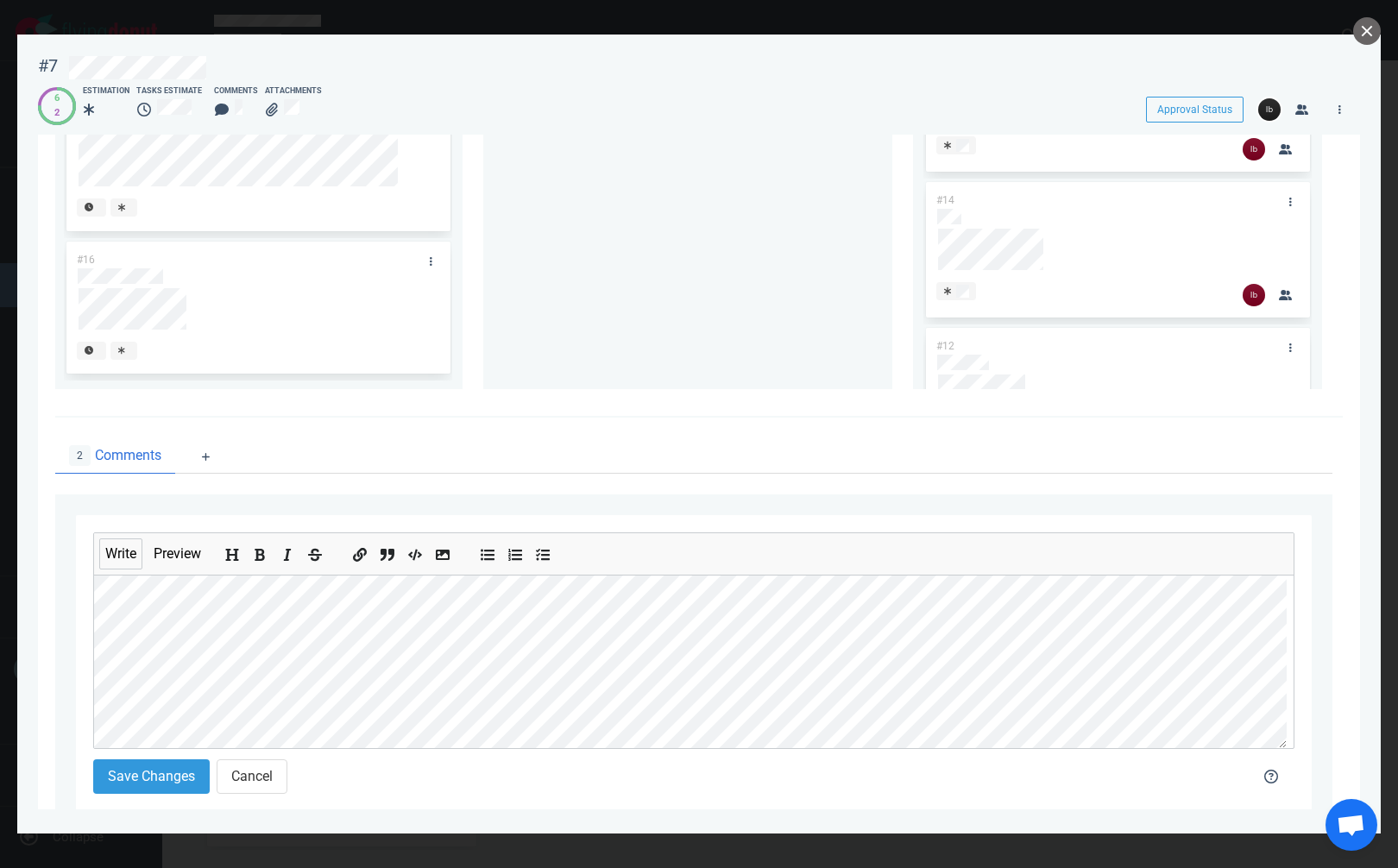
click at [723, 353] on div at bounding box center [688, 192] width 389 height 367
drag, startPoint x: 261, startPoint y: 776, endPoint x: 300, endPoint y: 762, distance: 41.4
click at [260, 775] on button "Cancel" at bounding box center [252, 776] width 71 height 35
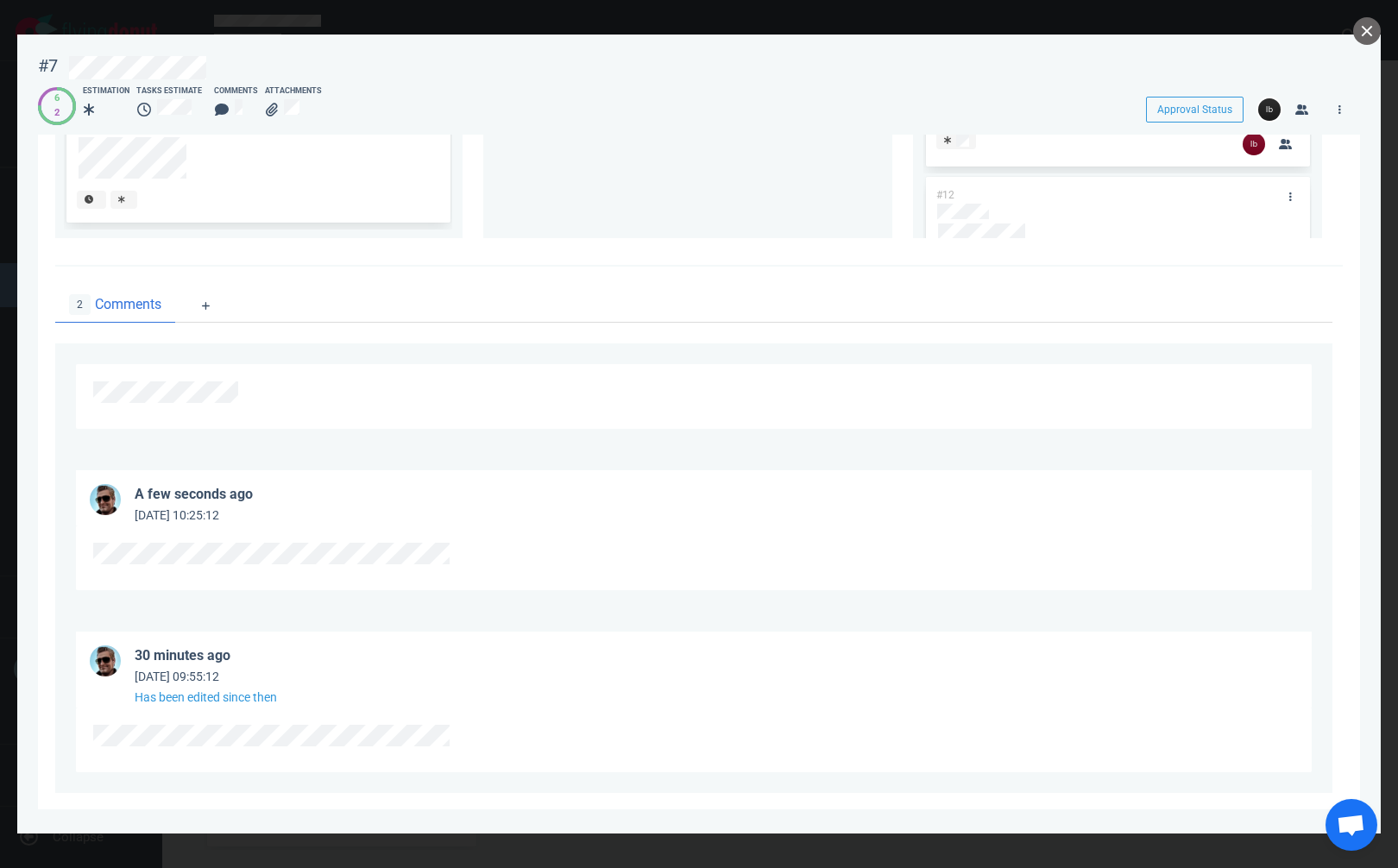
scroll to position [869, 0]
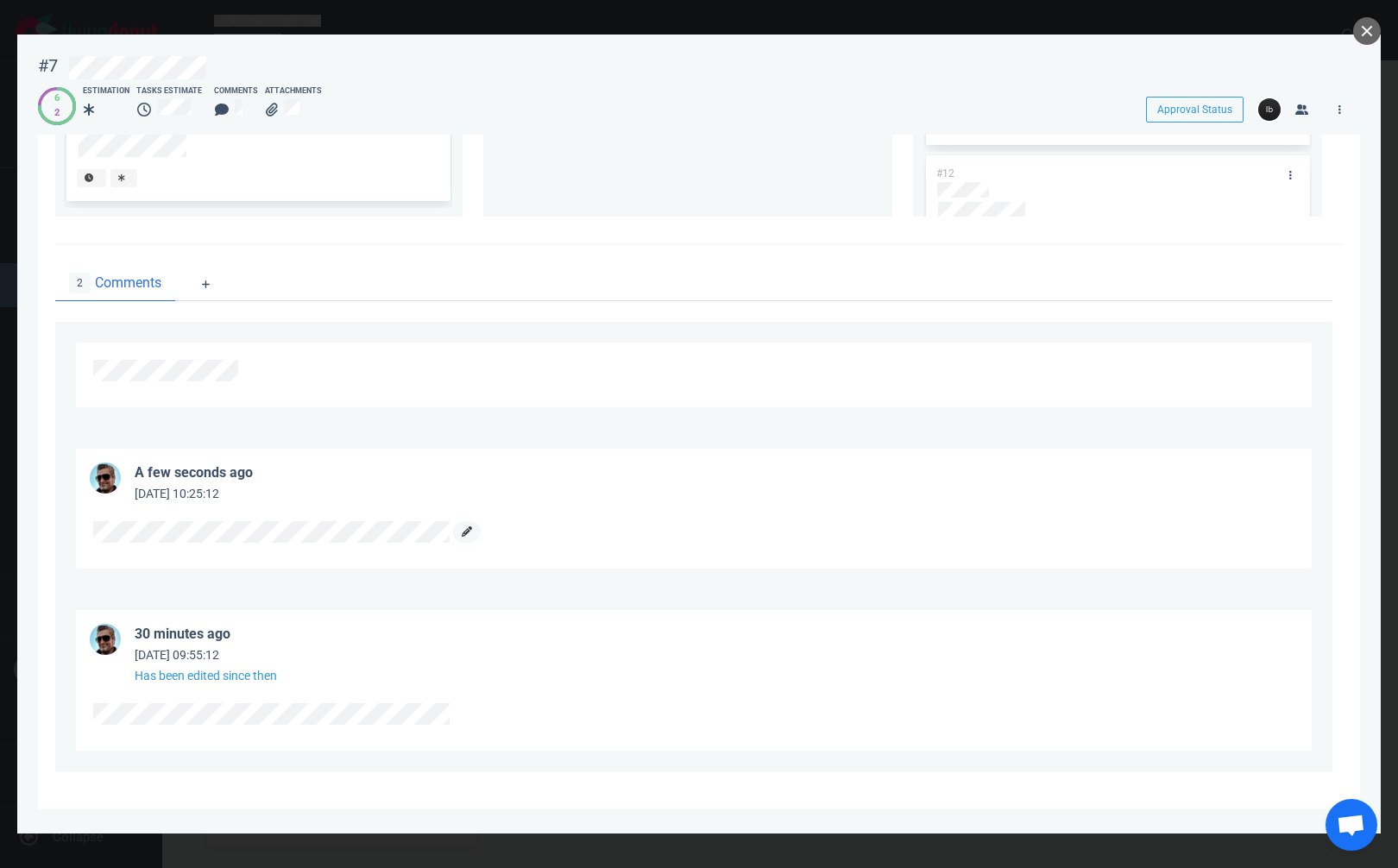
click at [466, 530] on icon at bounding box center [467, 531] width 10 height 10
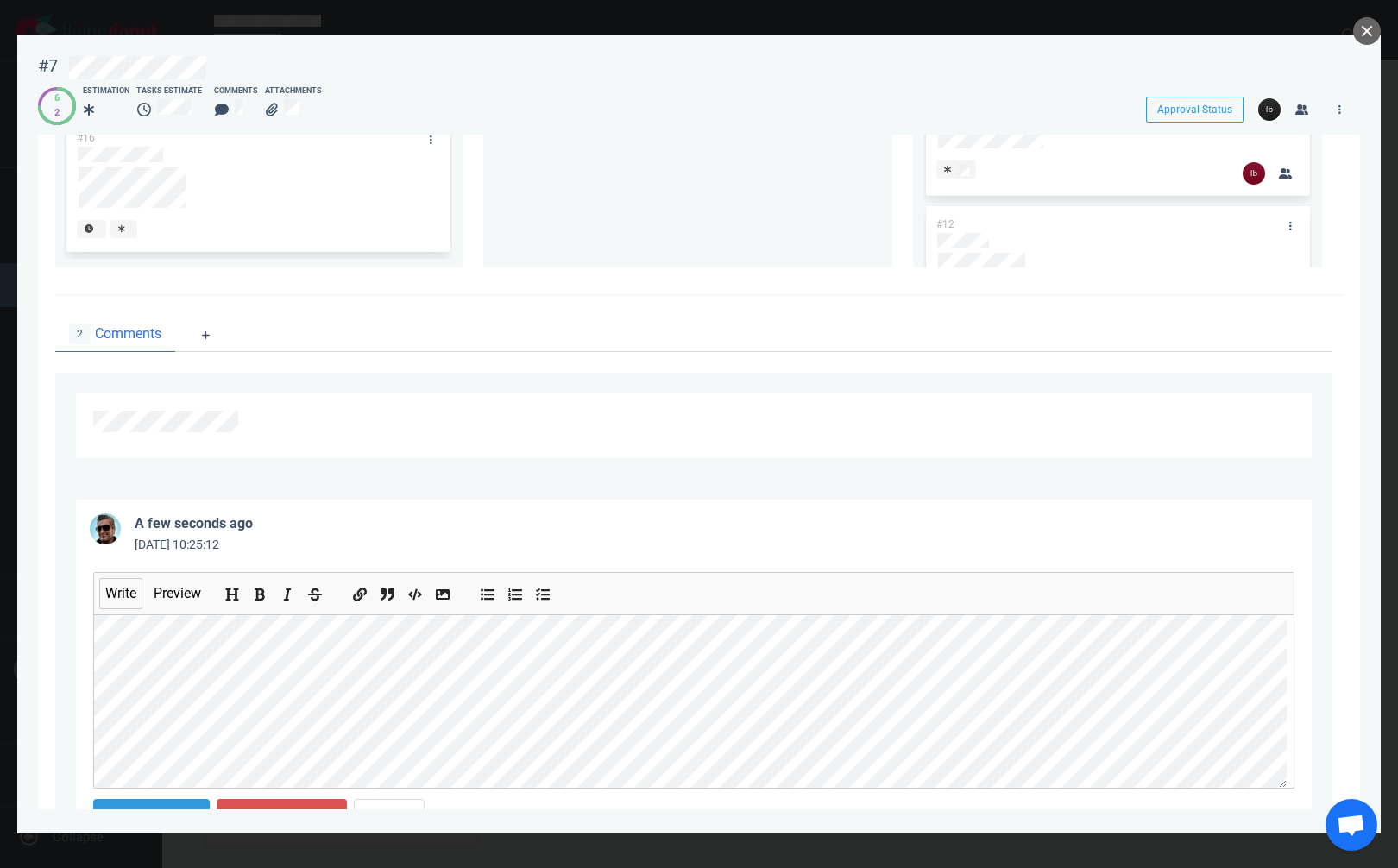
scroll to position [955, 0]
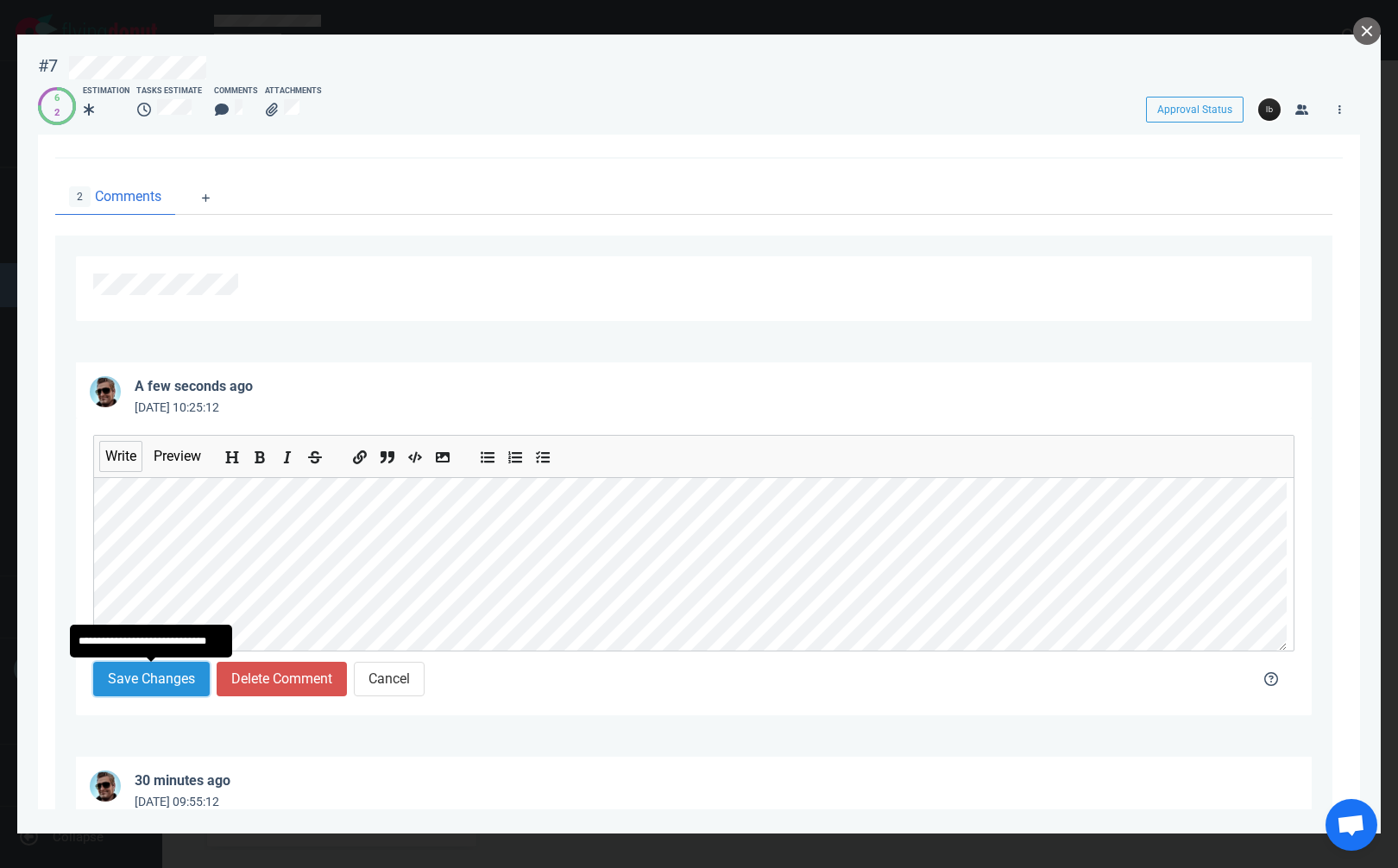
click at [168, 671] on button "Save Changes" at bounding box center [151, 678] width 117 height 35
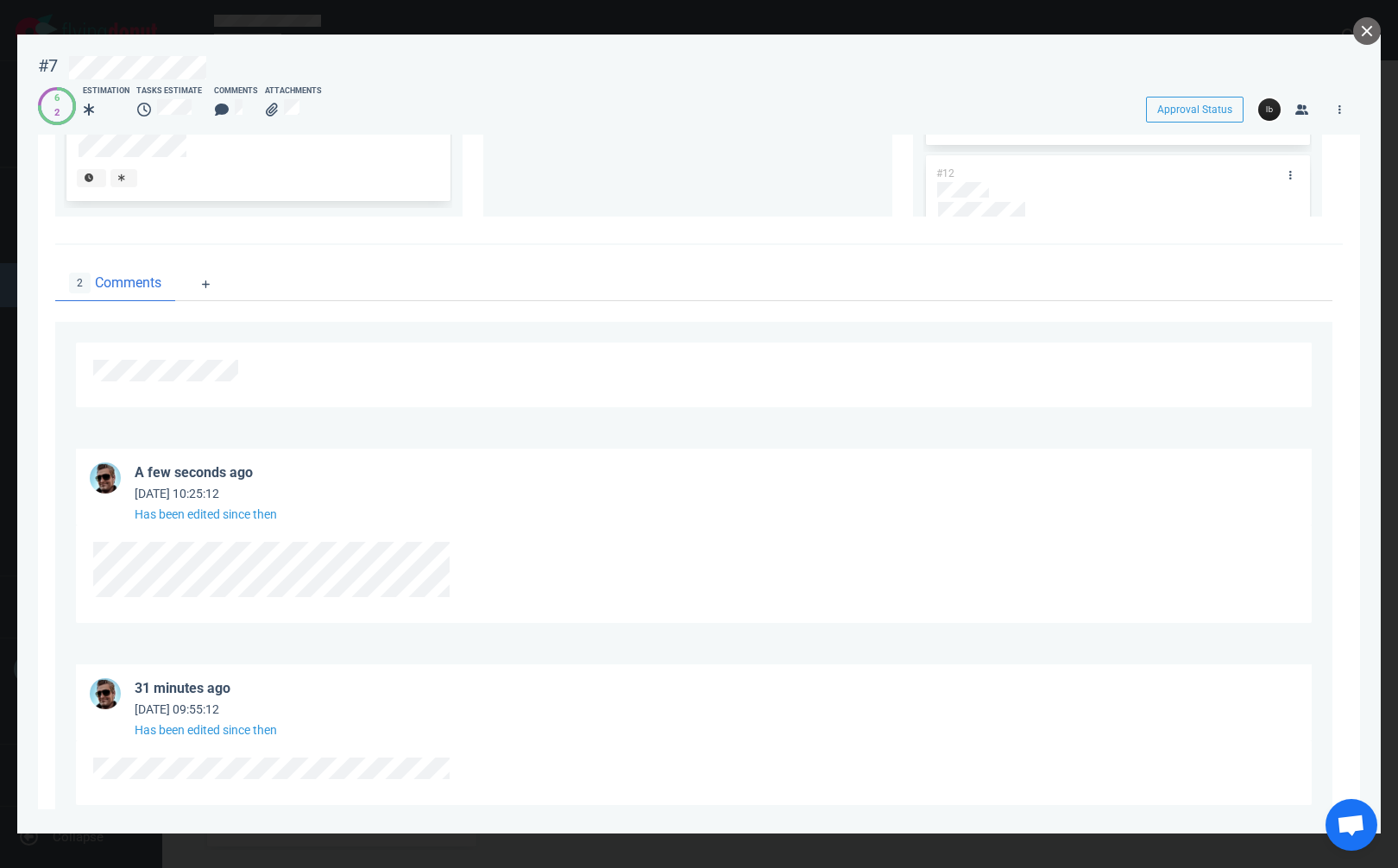
scroll to position [923, 0]
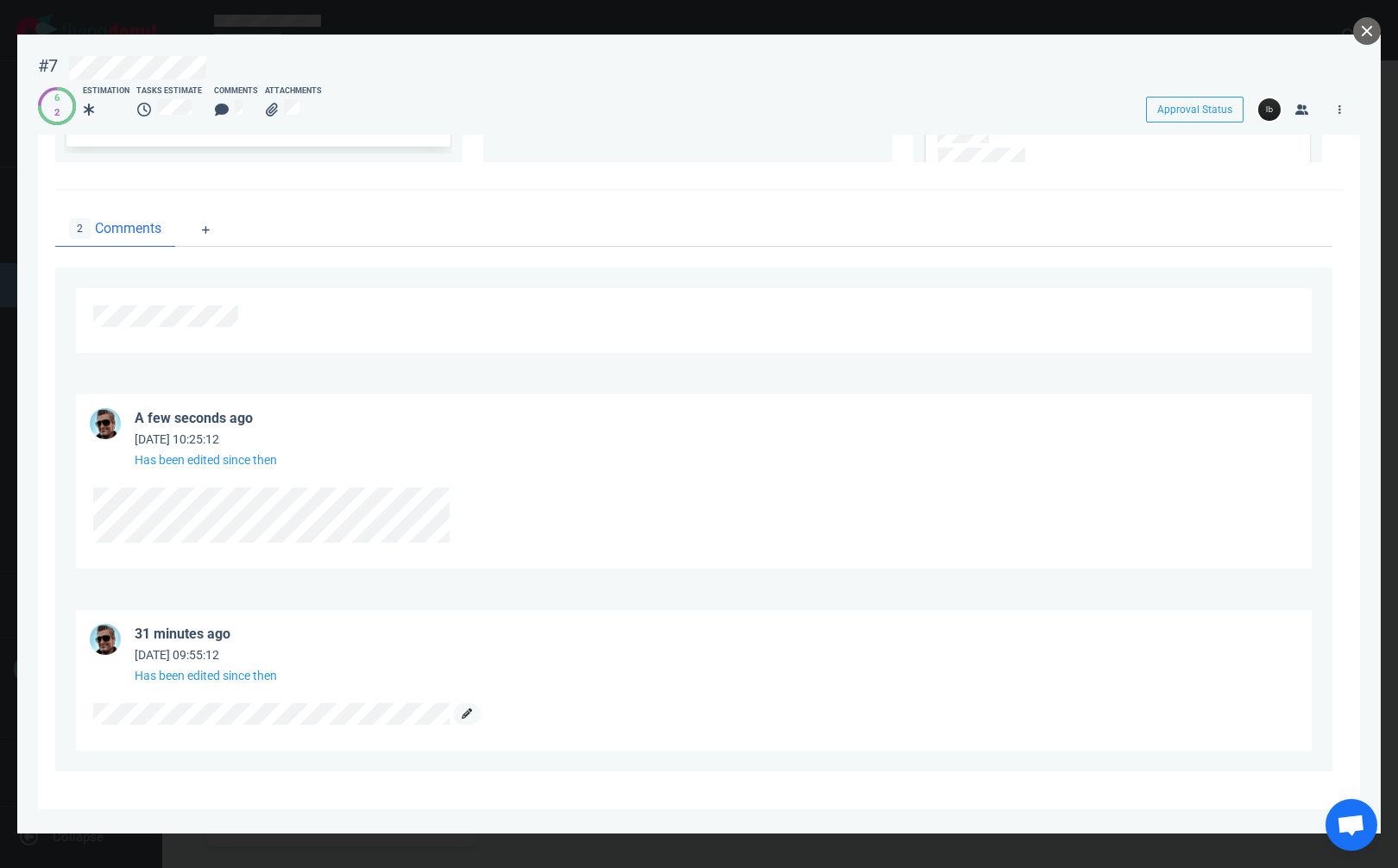
click at [466, 707] on link at bounding box center [467, 714] width 28 height 22
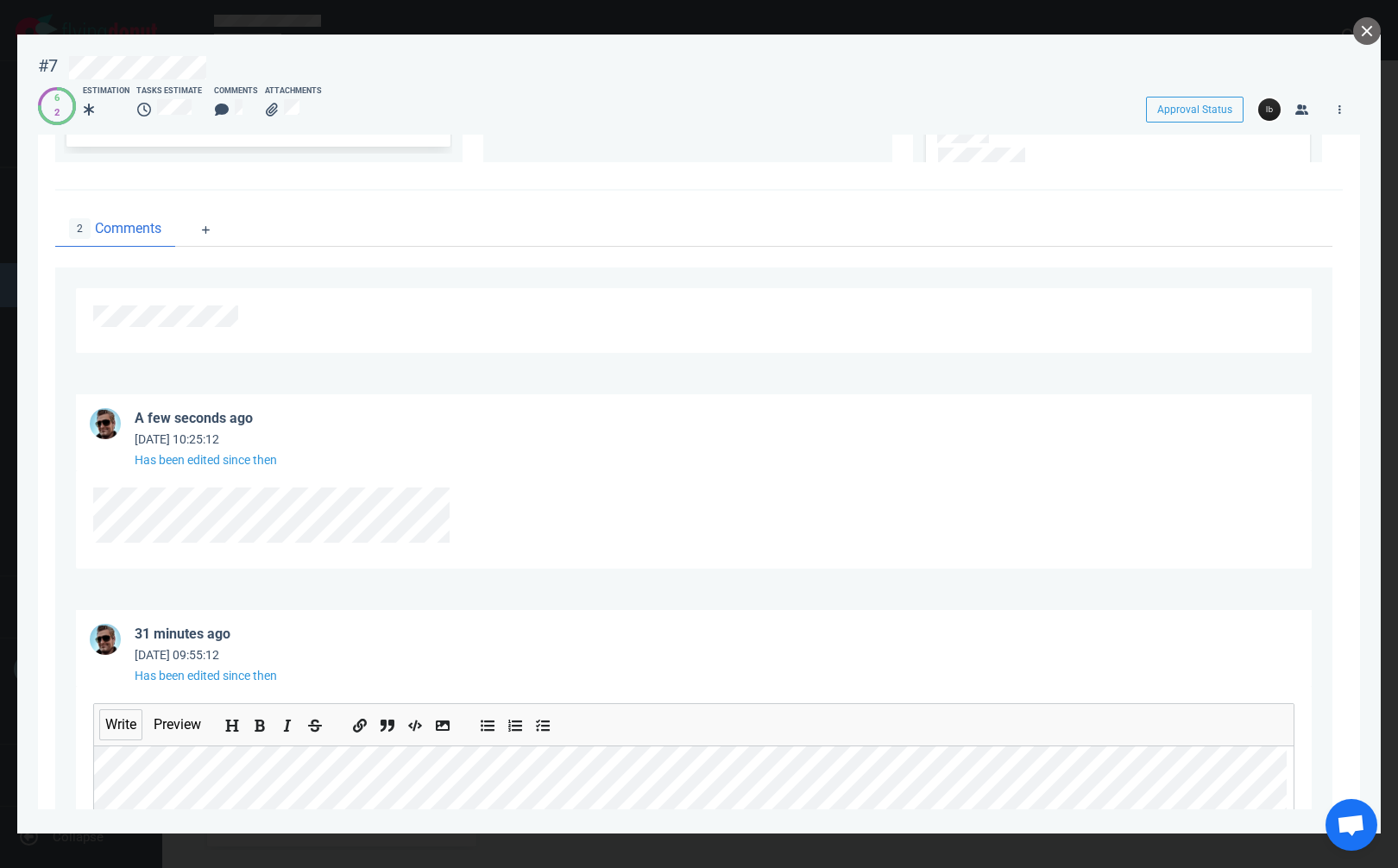
scroll to position [928, 0]
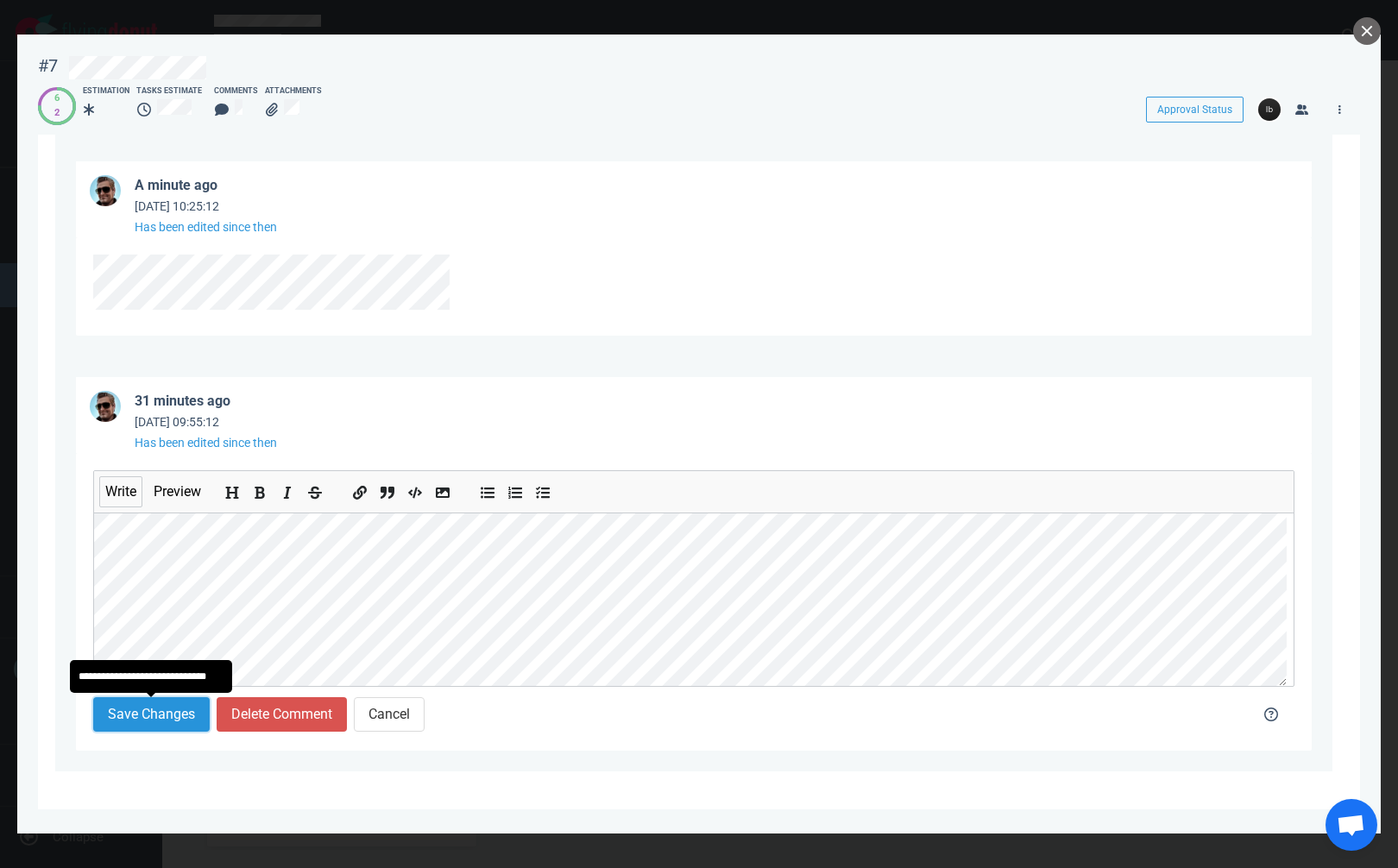
click at [179, 708] on button "Save Changes" at bounding box center [151, 714] width 117 height 35
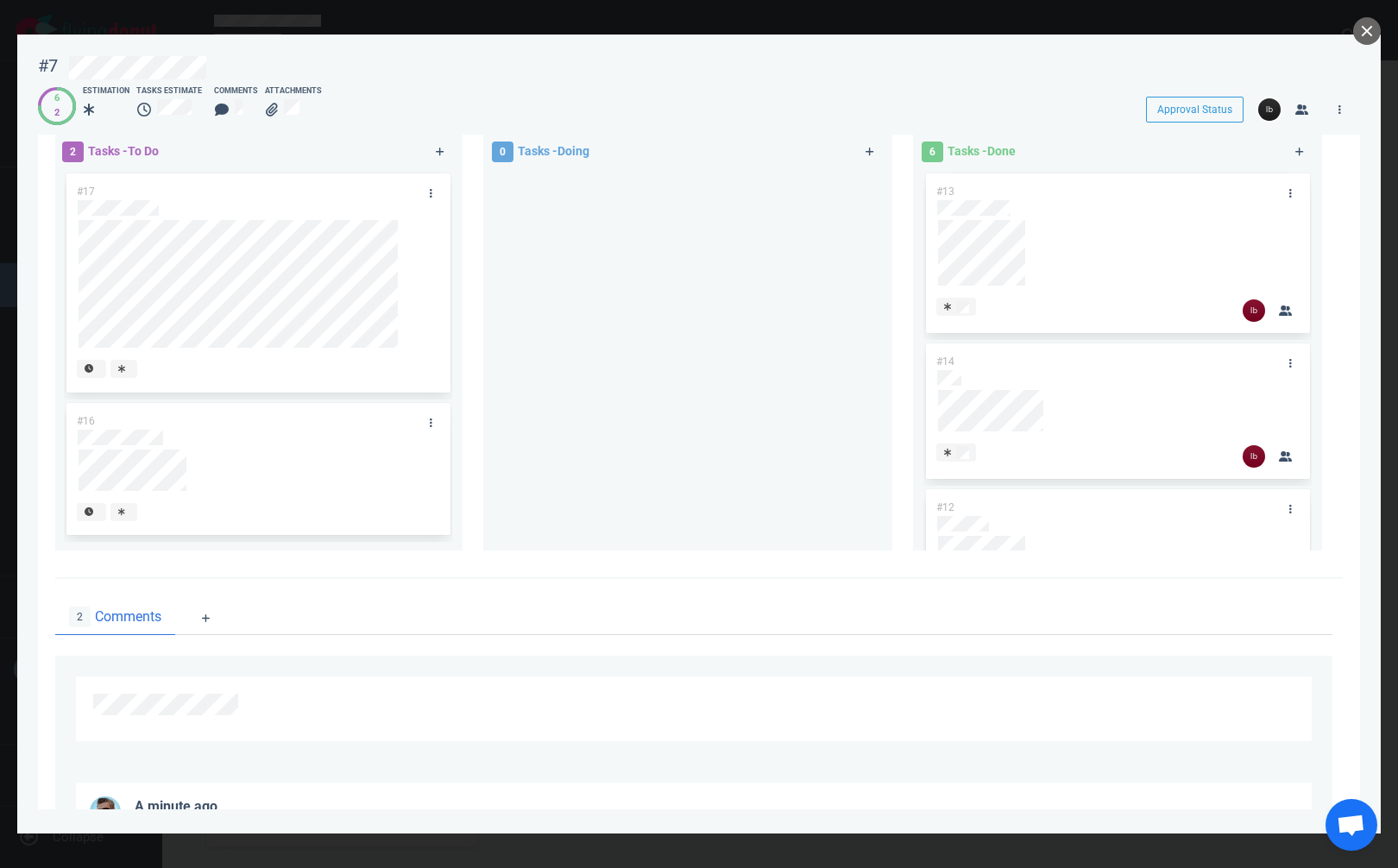
scroll to position [353, 0]
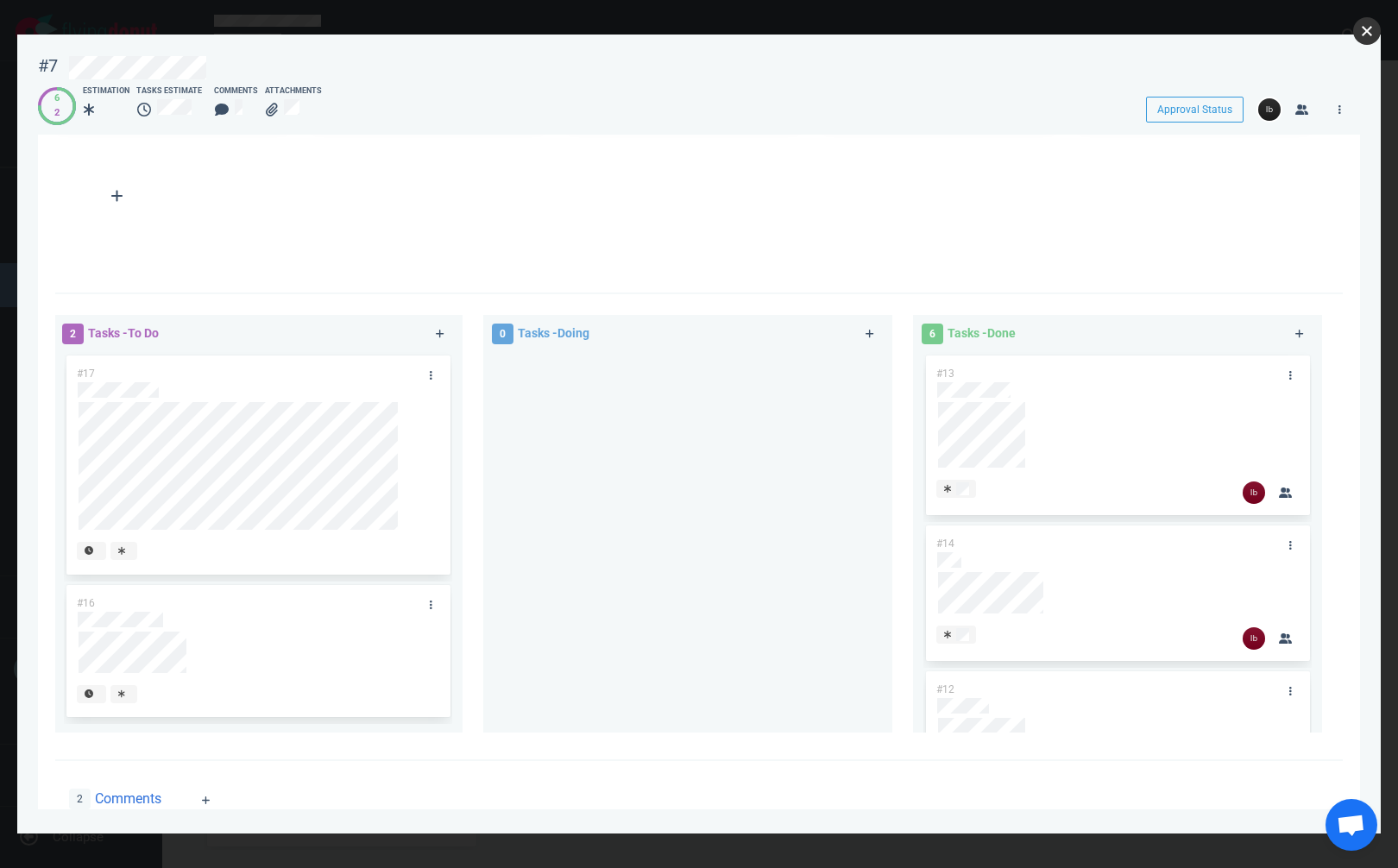
click at [1362, 28] on button "close" at bounding box center [1367, 31] width 28 height 28
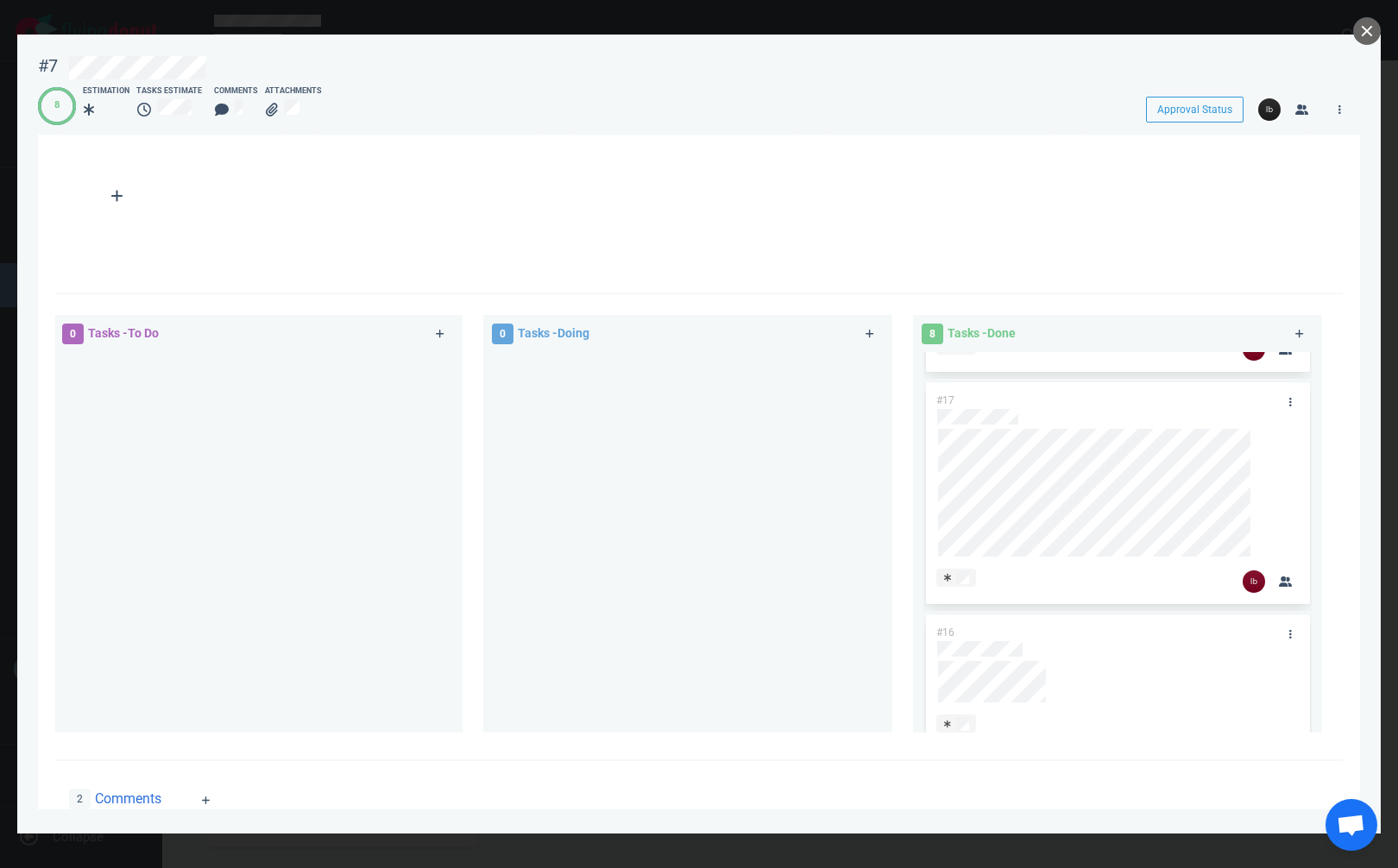
scroll to position [1019, 0]
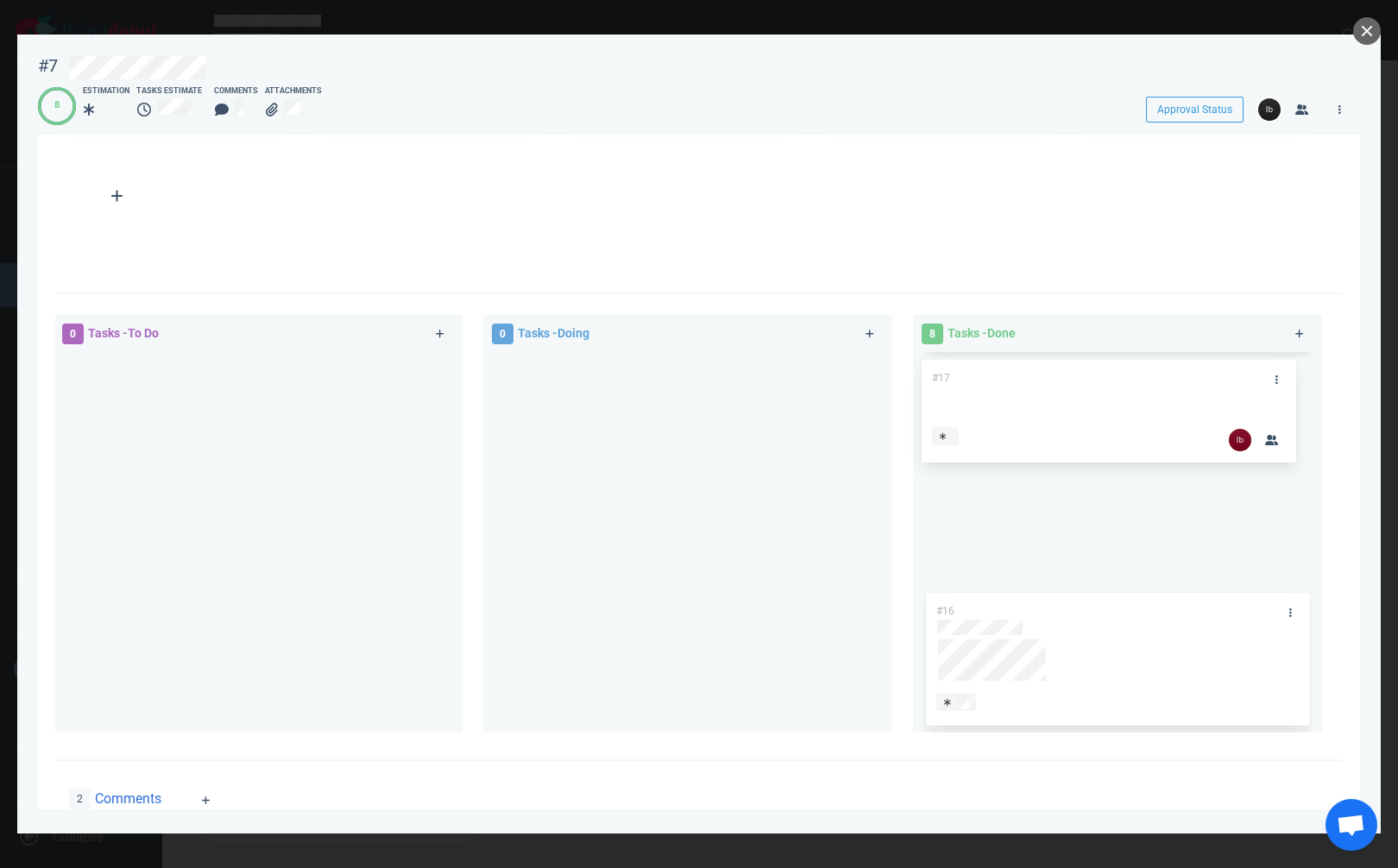
click at [1103, 534] on div "#13 #14 #12 #10 #11 #8 #17 #16 #17" at bounding box center [1117, 541] width 409 height 381
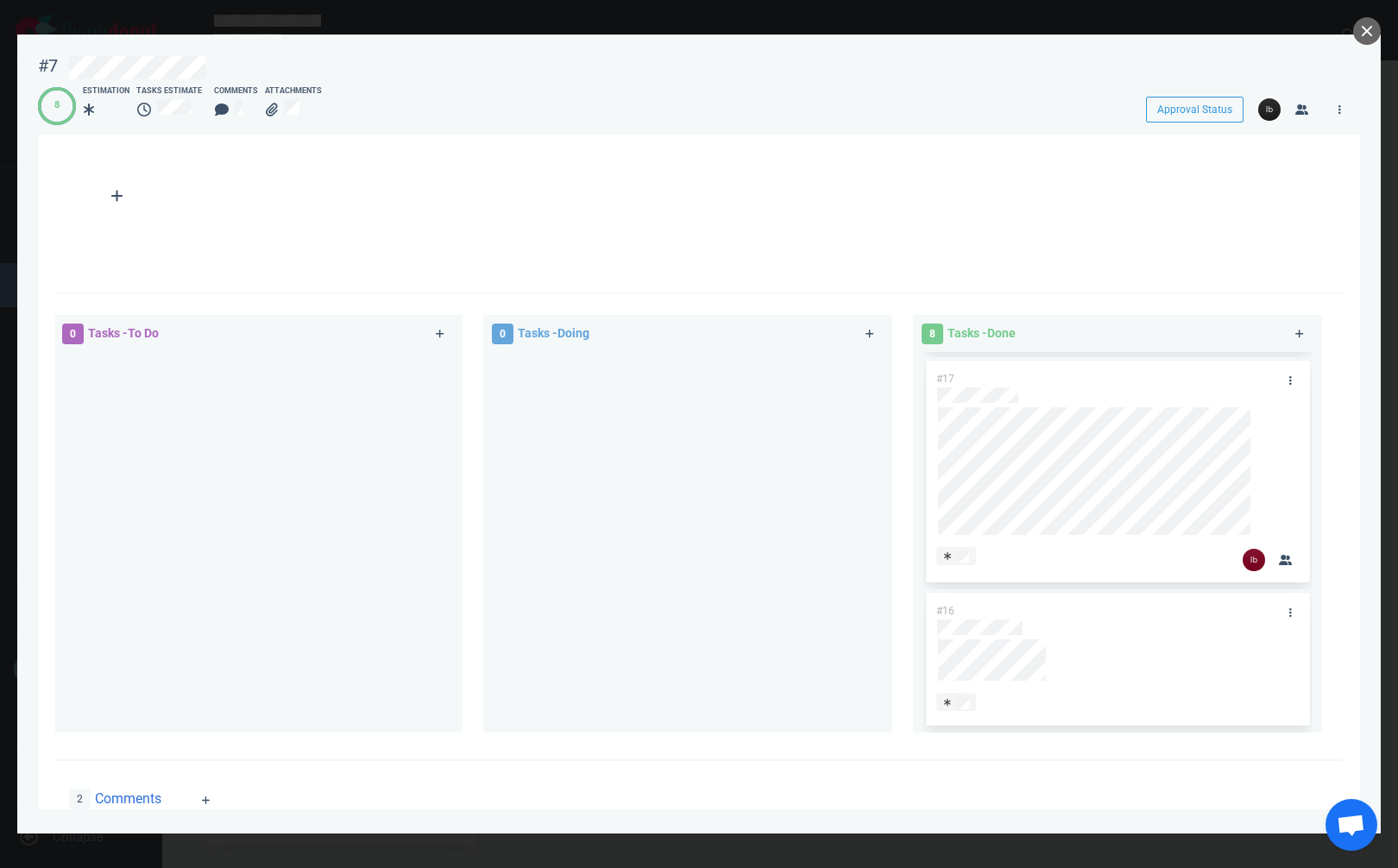
click at [788, 577] on div at bounding box center [688, 534] width 389 height 367
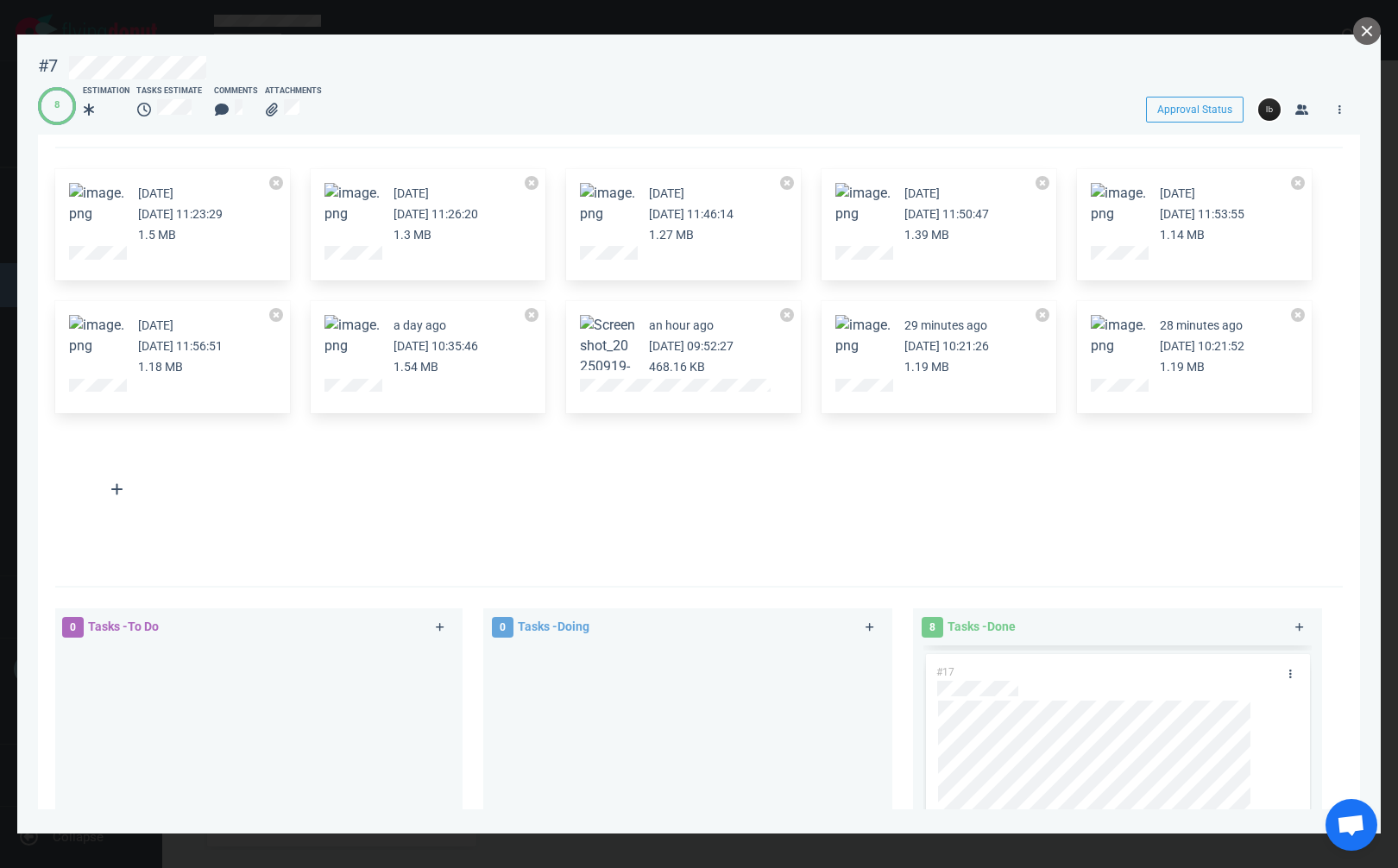
scroll to position [0, 0]
